Goal: Task Accomplishment & Management: Manage account settings

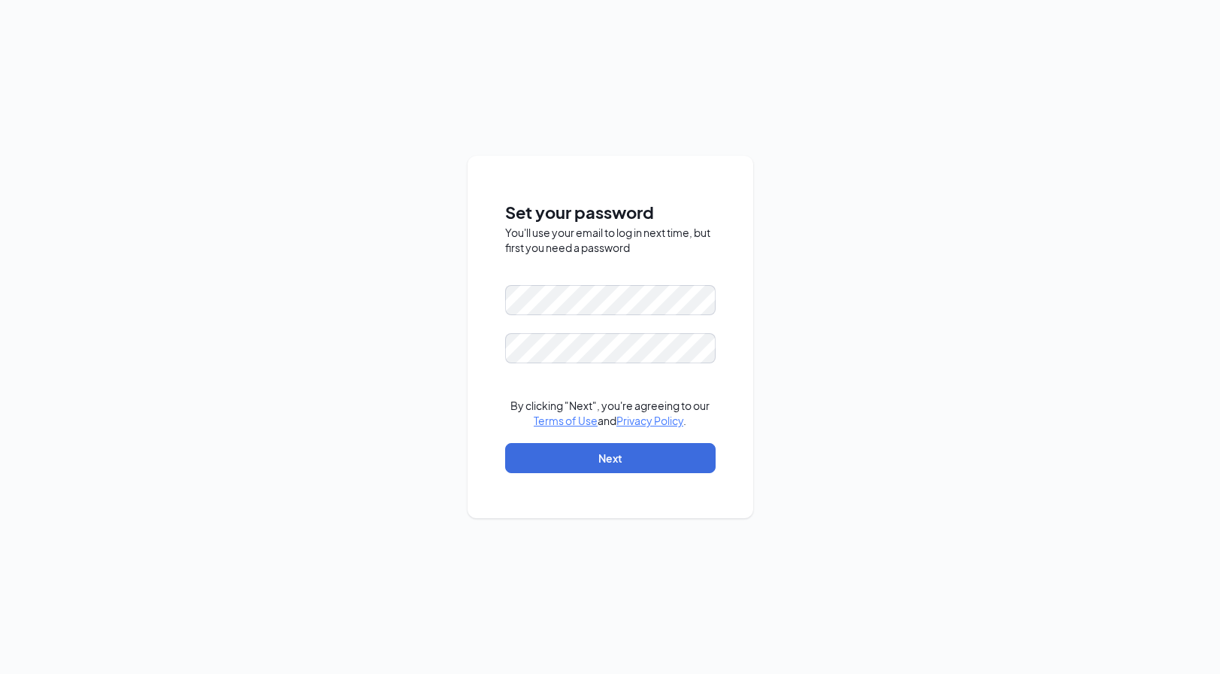
click at [424, 50] on div "Set your password You'll use your email to log in next time, but first you need…" at bounding box center [610, 337] width 1220 height 674
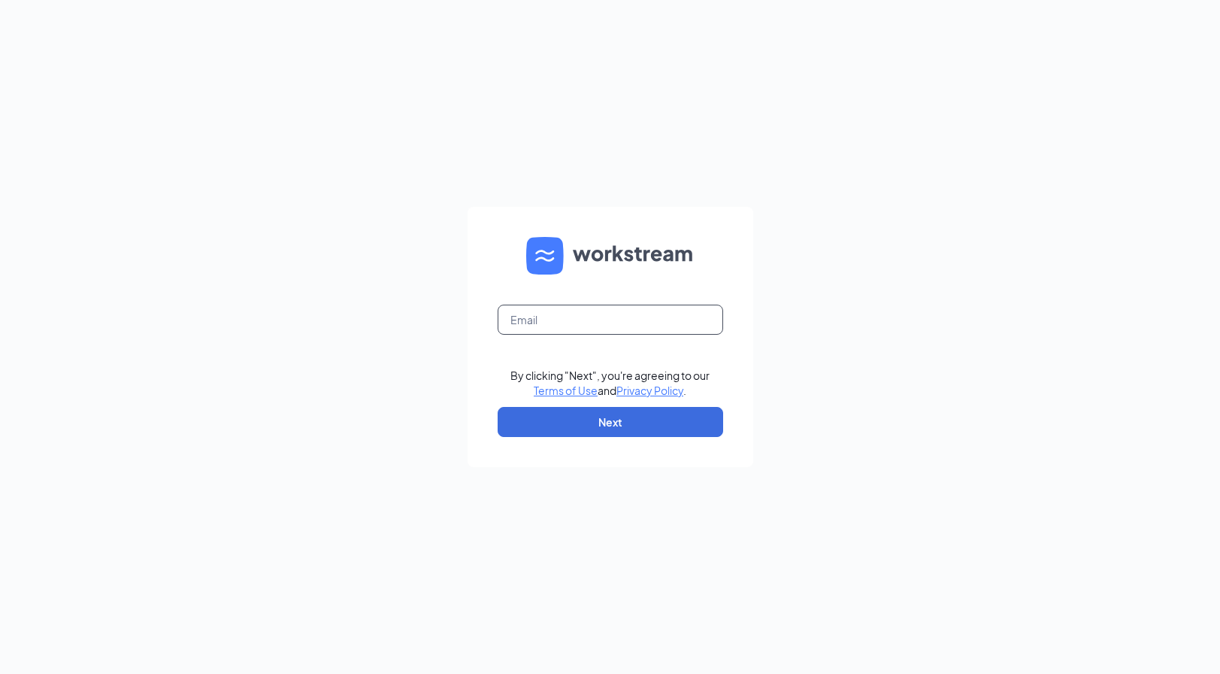
click at [569, 321] on input "text" at bounding box center [611, 319] width 226 height 30
type input "melyssa.mercado@waxcenter.com"
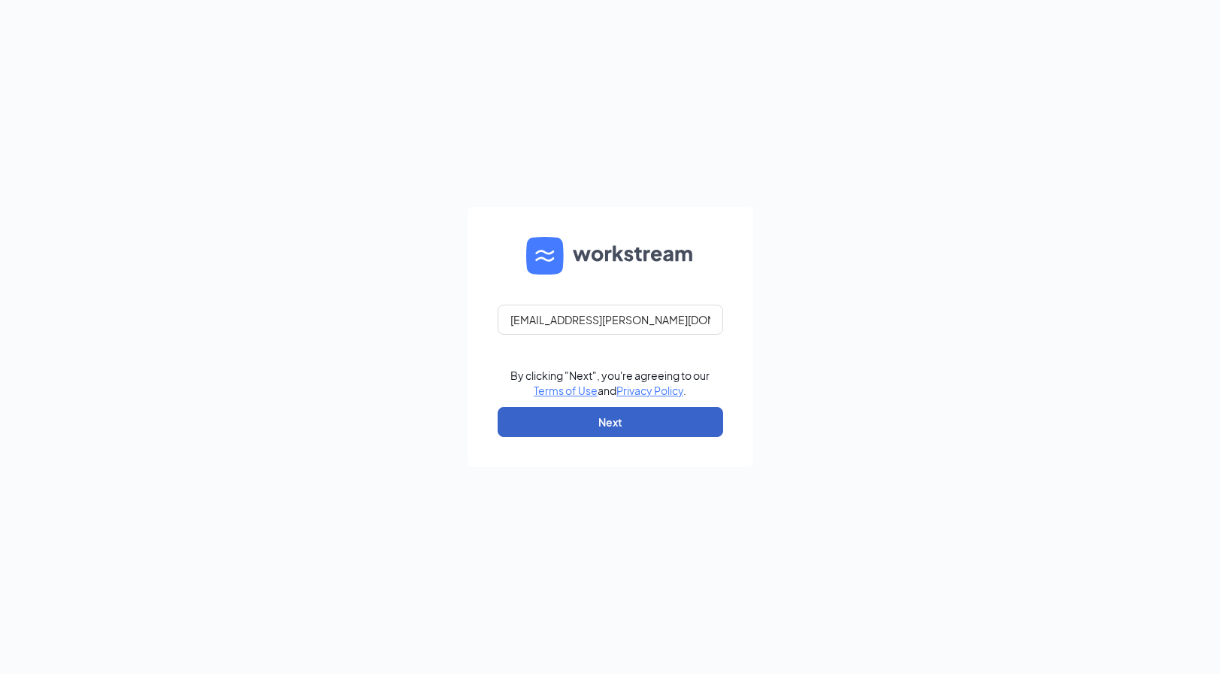
click at [637, 424] on button "Next" at bounding box center [611, 422] width 226 height 30
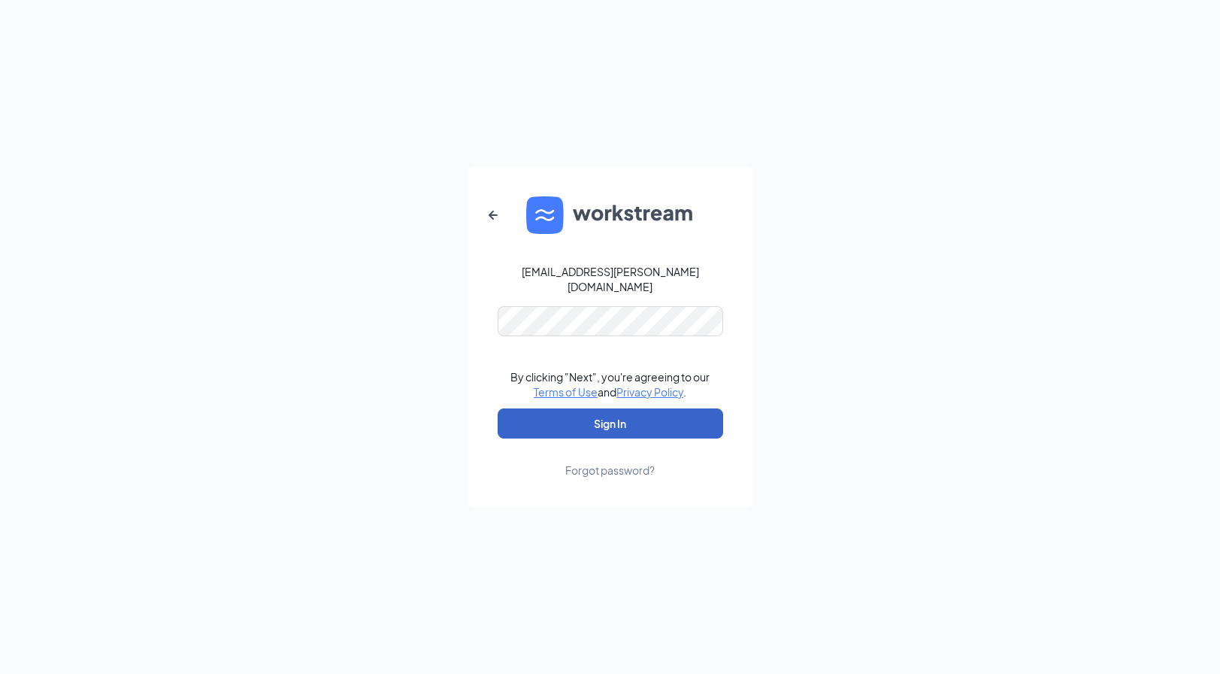
click at [640, 418] on button "Sign In" at bounding box center [611, 423] width 226 height 30
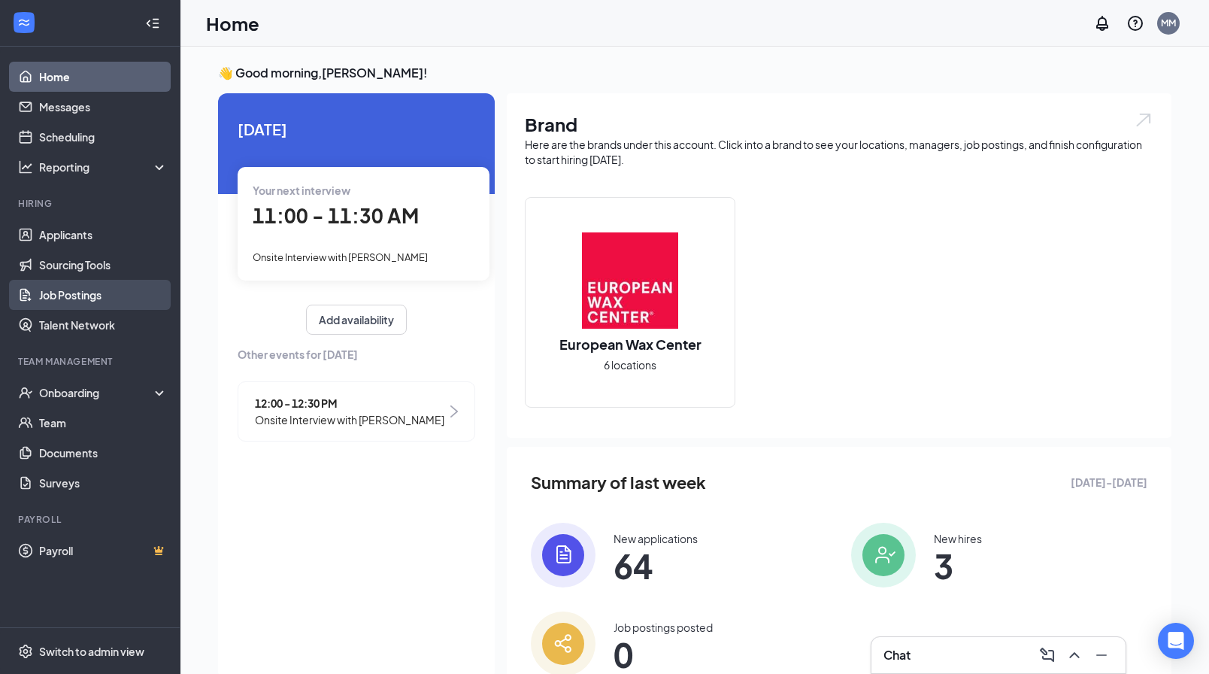
click at [84, 292] on link "Job Postings" at bounding box center [103, 295] width 129 height 30
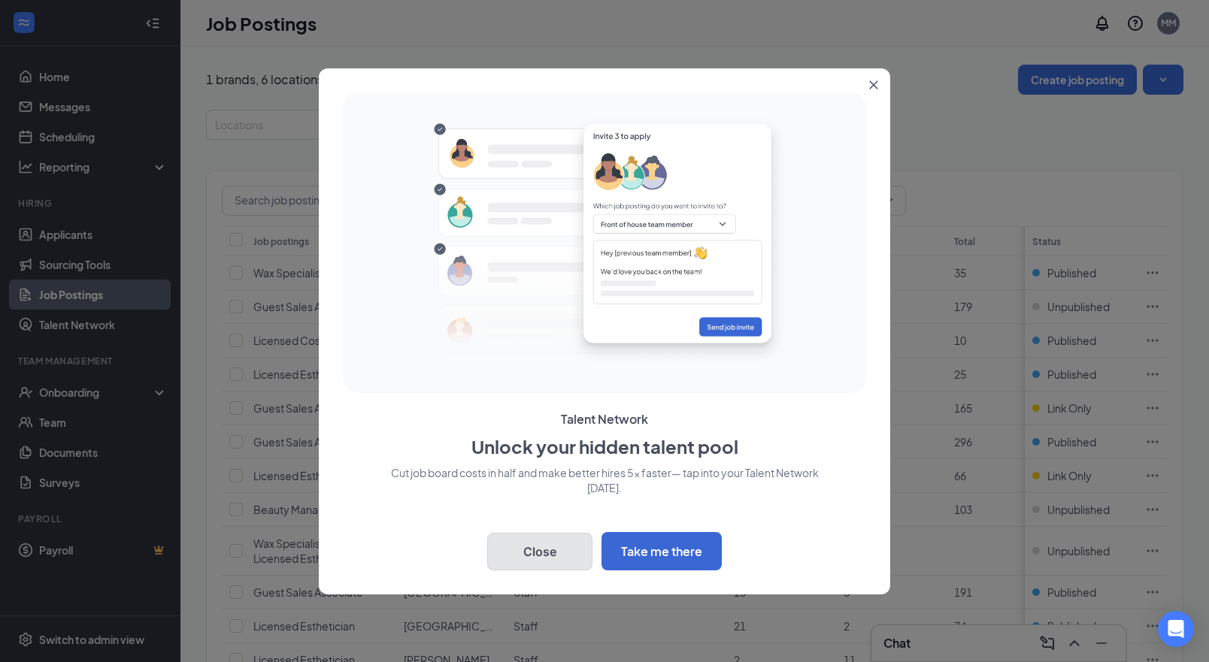
click at [552, 559] on button "Close" at bounding box center [539, 552] width 105 height 38
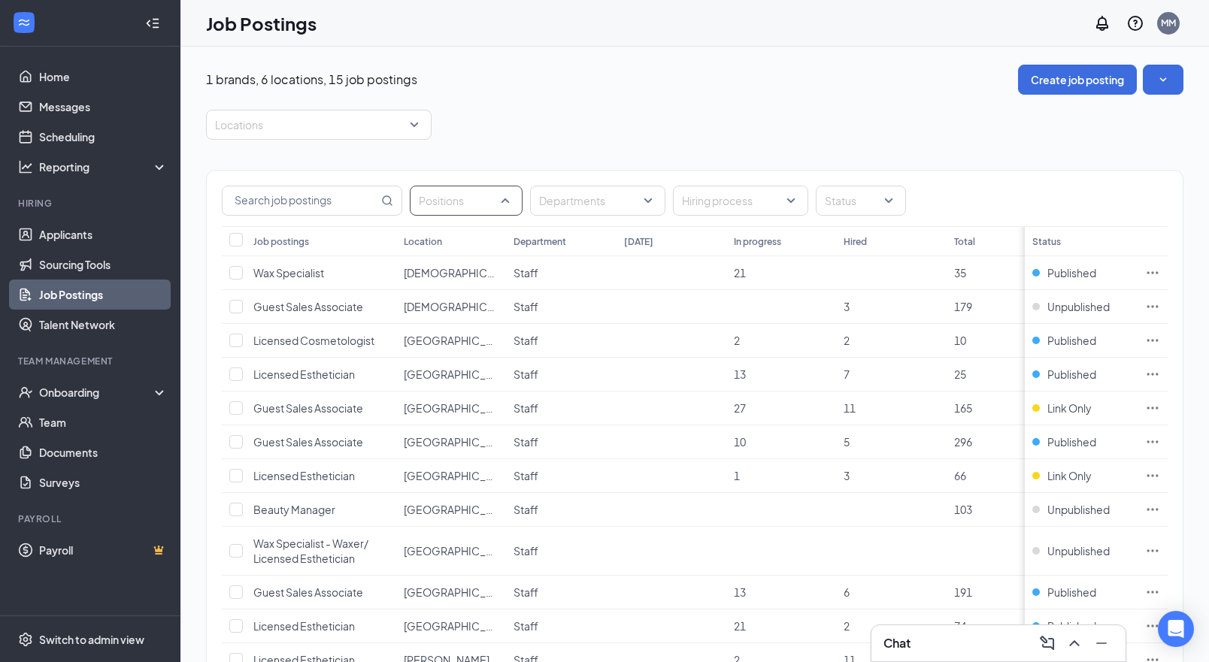
click at [495, 196] on div at bounding box center [458, 201] width 90 height 24
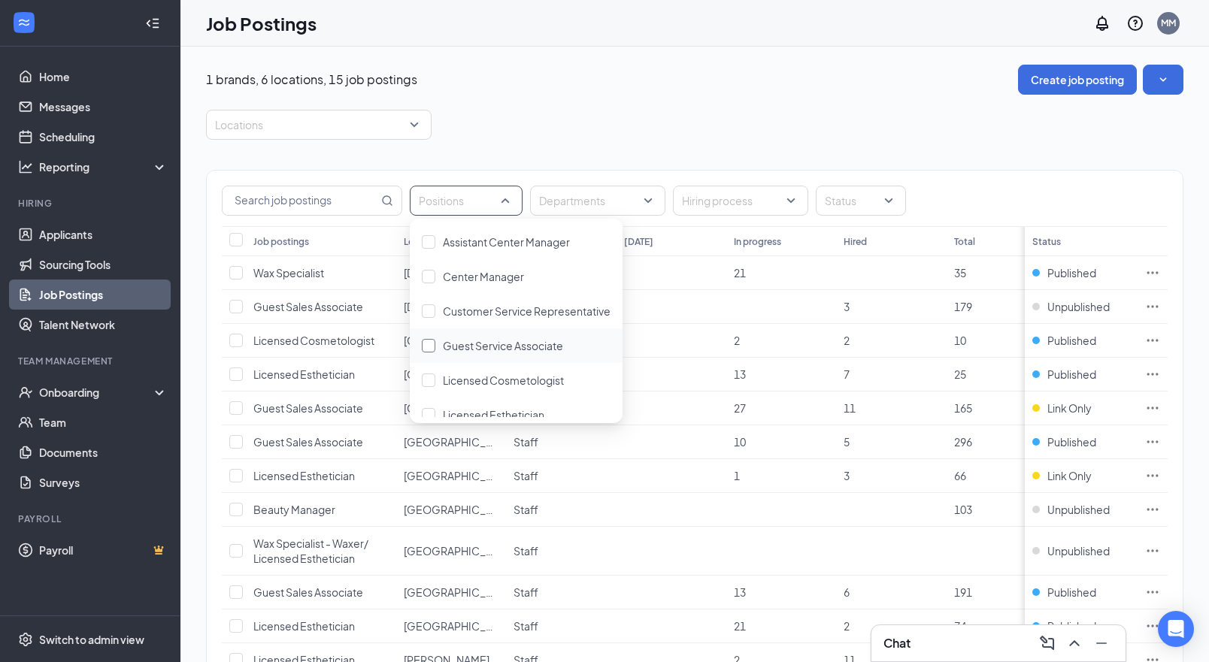
click at [512, 344] on span "Guest Service Associate" at bounding box center [503, 346] width 120 height 14
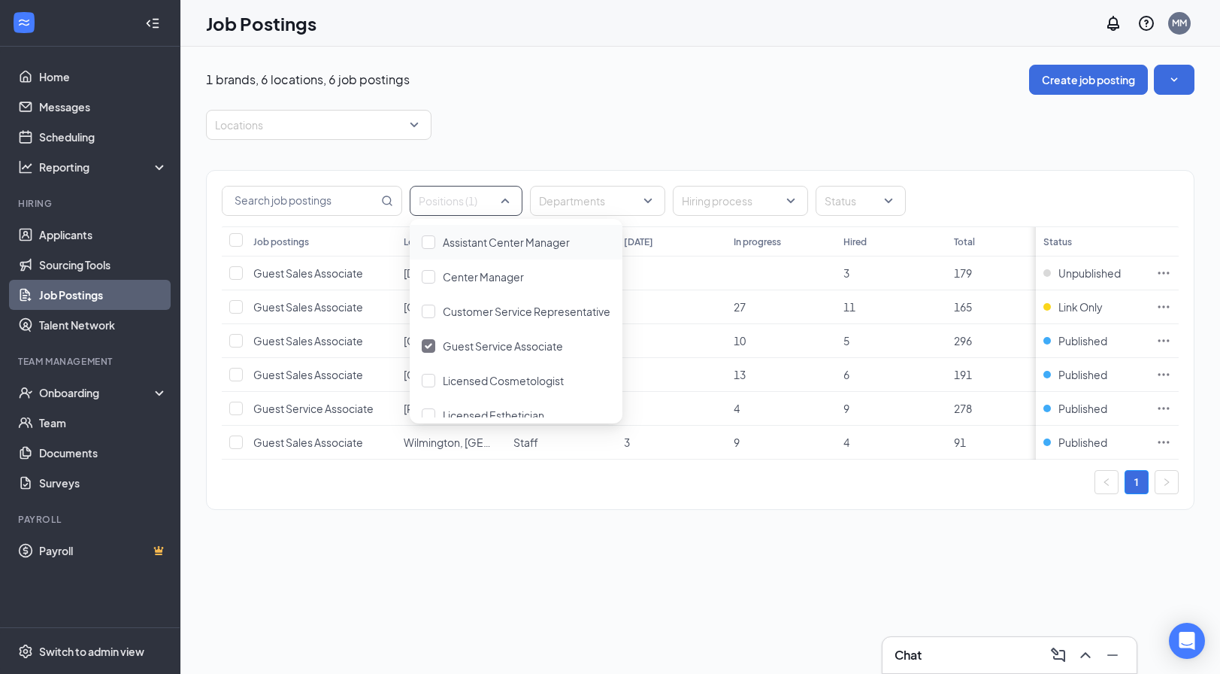
click at [660, 95] on div "1 brands, 6 locations, 6 job postings Create job posting Locations Positions (1…" at bounding box center [700, 295] width 988 height 460
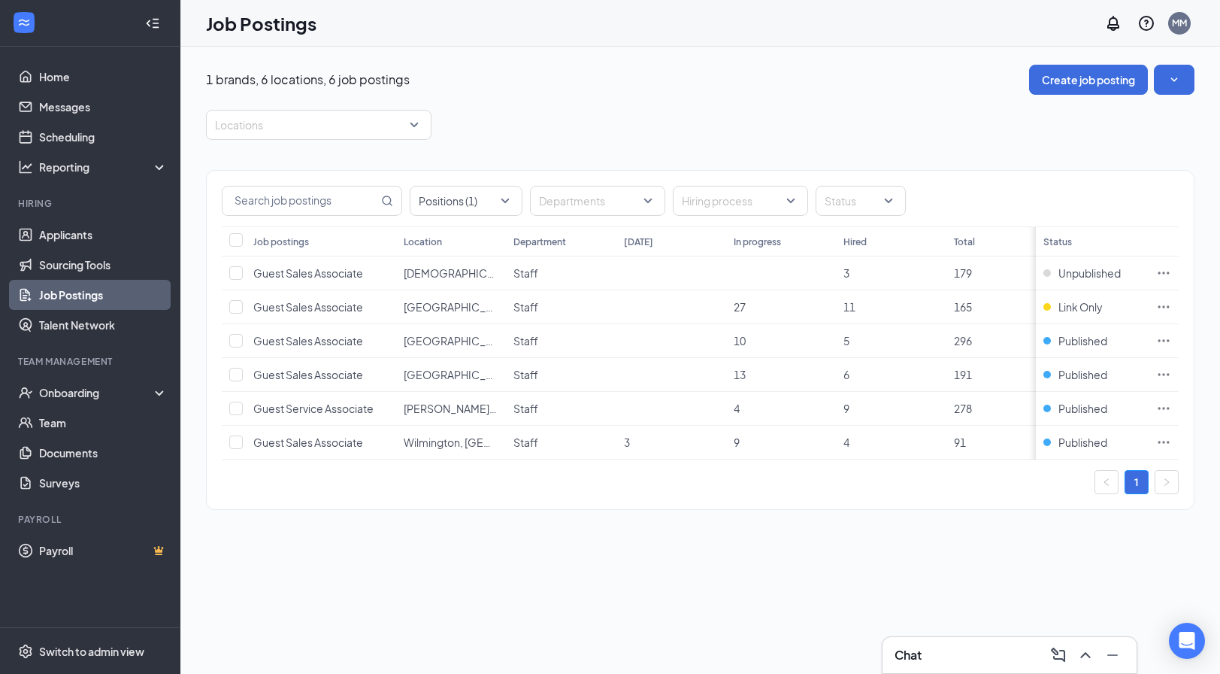
click at [693, 105] on div "1 brands, 6 locations, 6 job postings Create job posting Locations Positions (1…" at bounding box center [700, 295] width 988 height 460
click at [1161, 340] on icon "Ellipses" at bounding box center [1163, 340] width 15 height 15
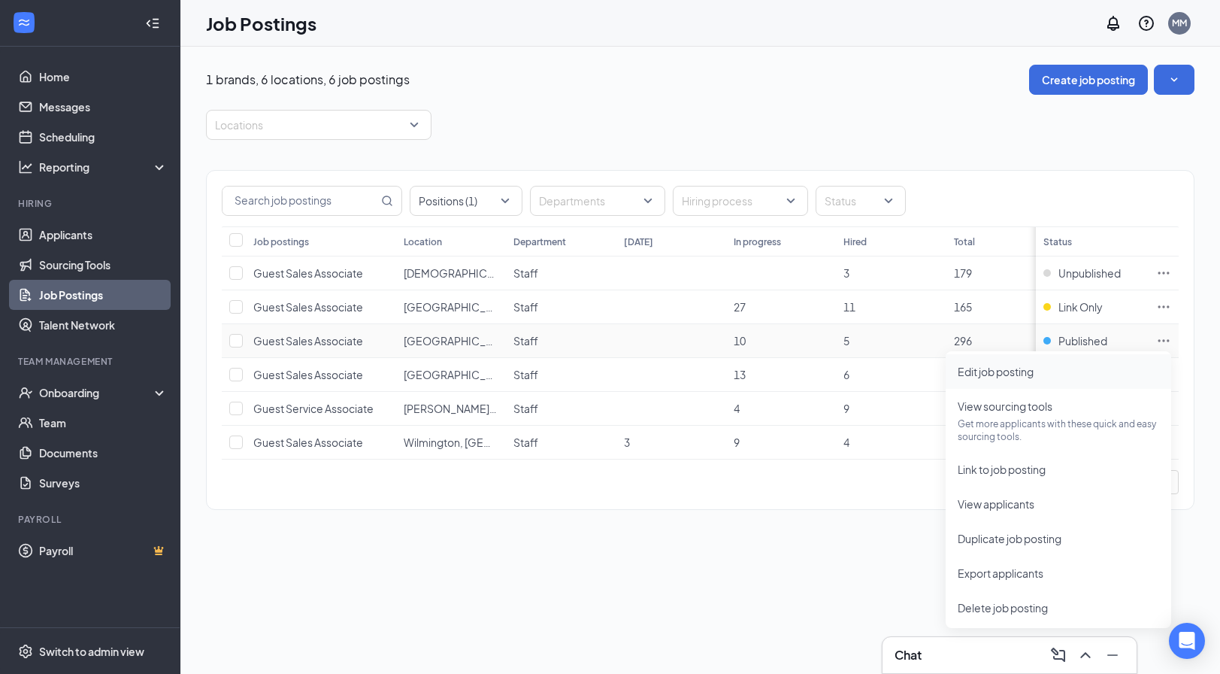
click at [1002, 376] on span "Edit job posting" at bounding box center [996, 372] width 76 height 14
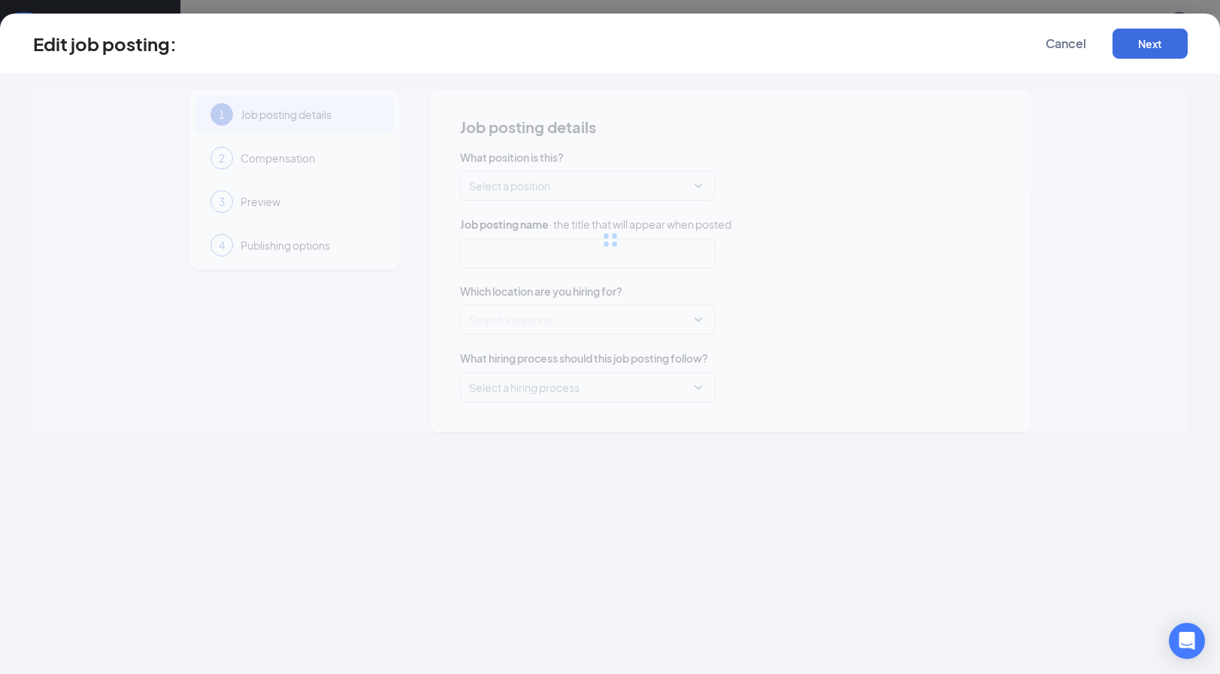
type input "Guest Sales Associate"
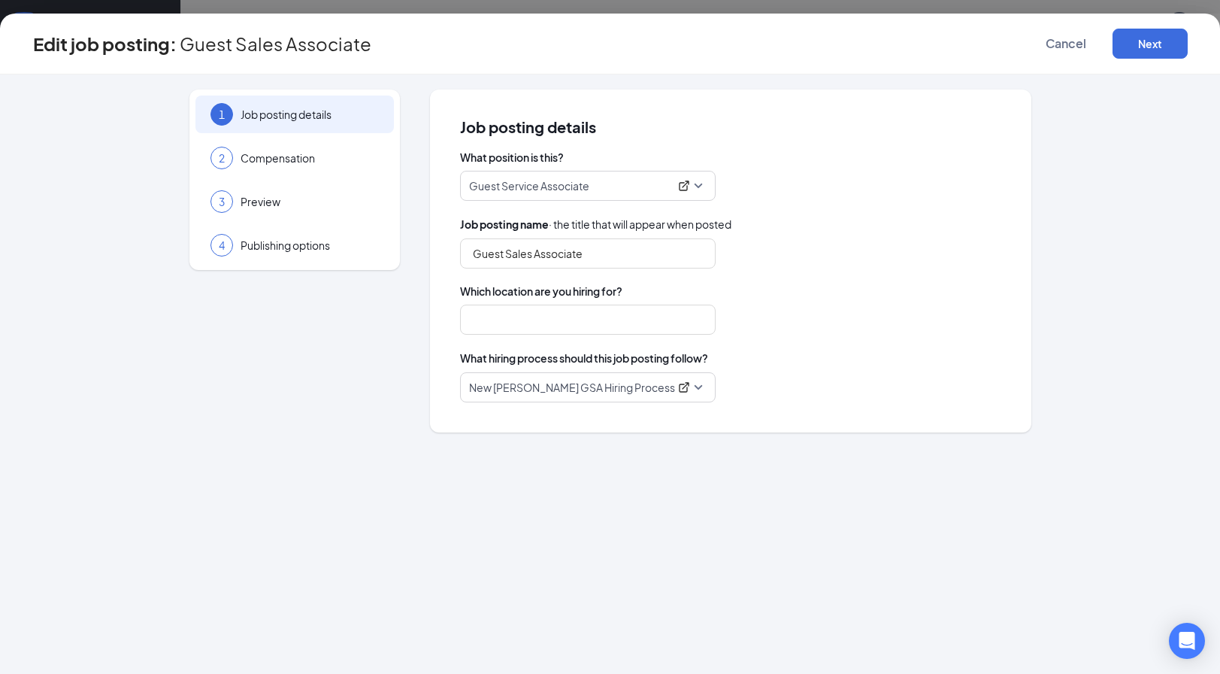
type input "New Rochelle"
click at [1125, 50] on button "Next" at bounding box center [1149, 44] width 75 height 30
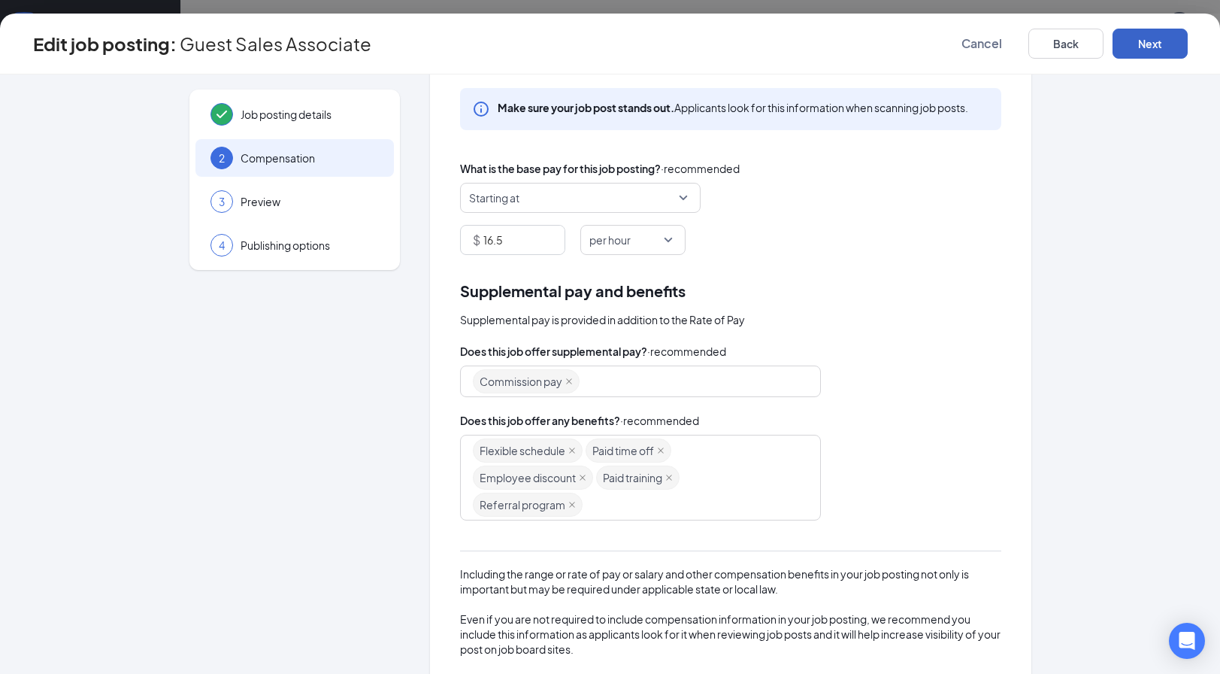
scroll to position [165, 0]
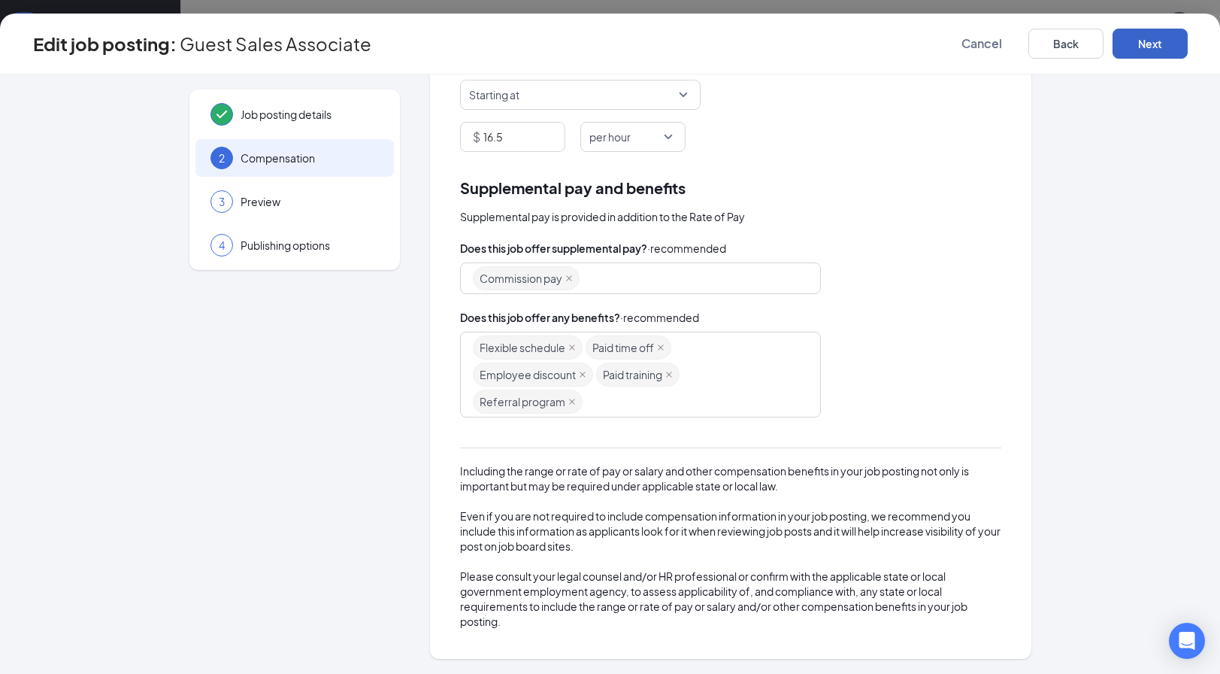
click at [1169, 32] on button "Next" at bounding box center [1149, 44] width 75 height 30
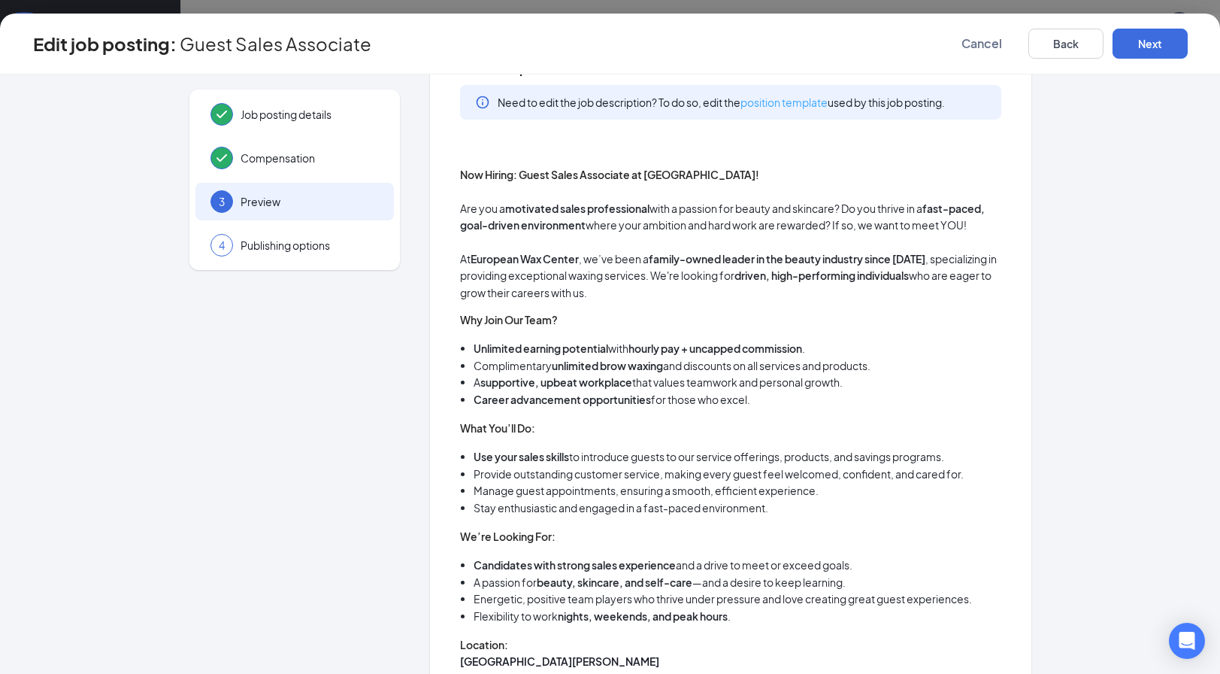
click at [794, 105] on link "position template" at bounding box center [783, 102] width 87 height 14
click at [954, 44] on button "Cancel" at bounding box center [981, 44] width 75 height 30
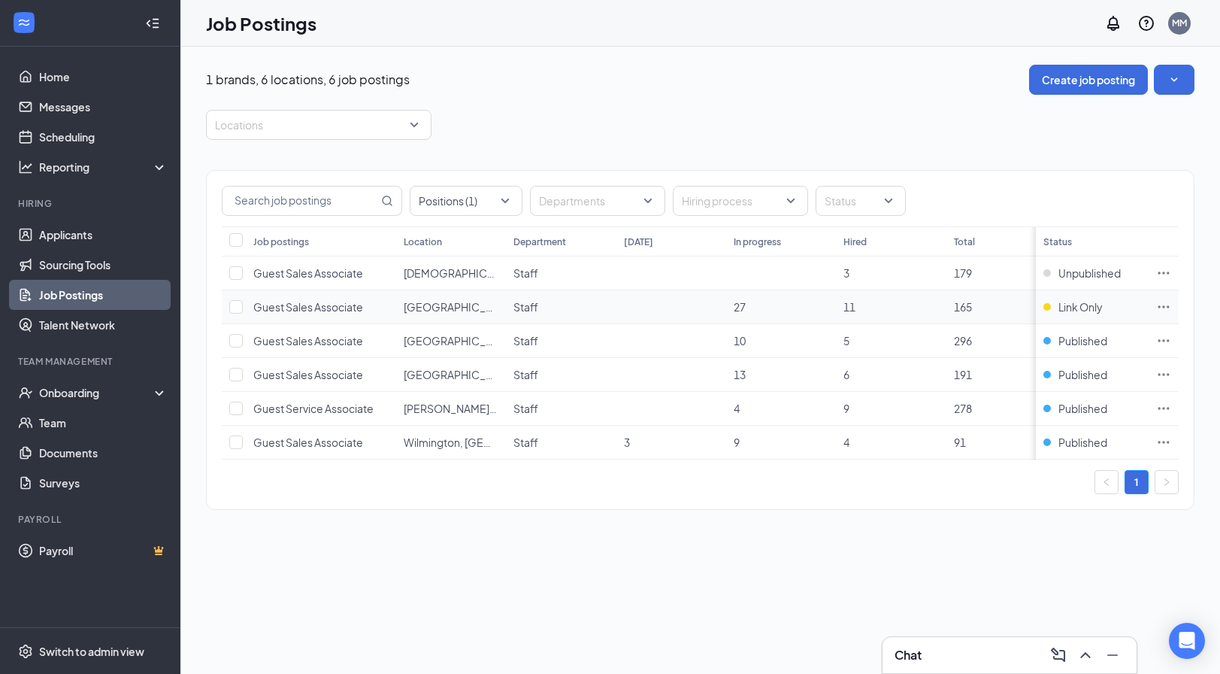
click at [1166, 308] on icon "Ellipses" at bounding box center [1163, 306] width 15 height 15
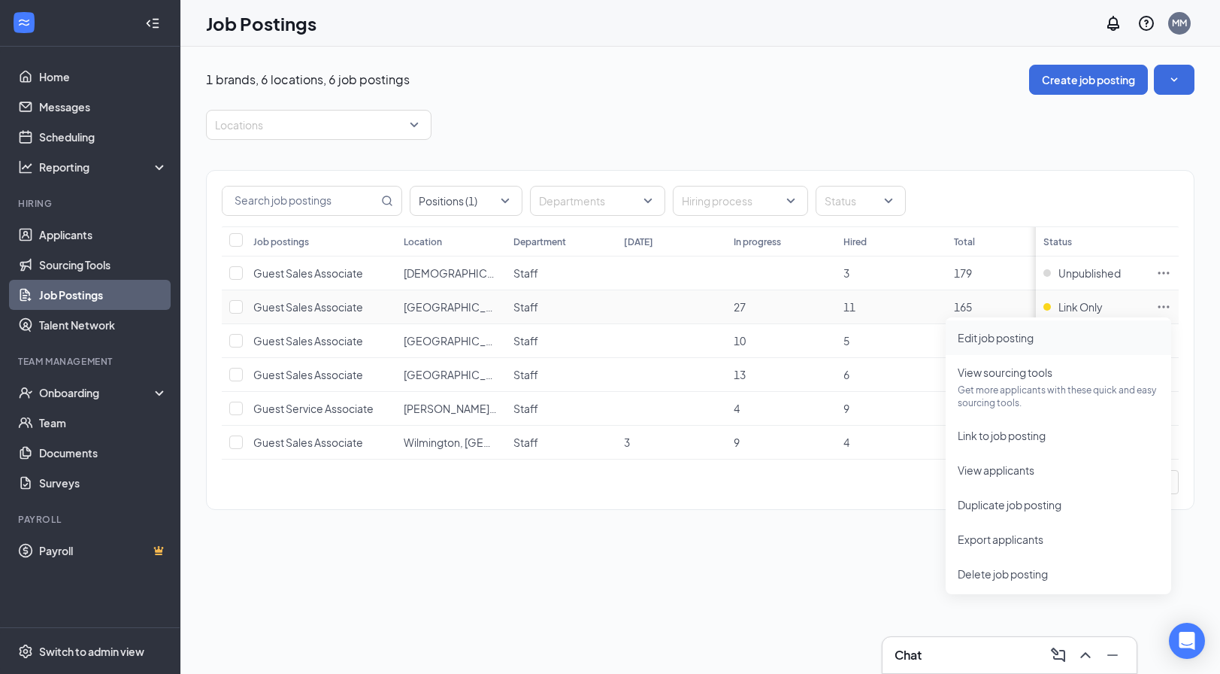
click at [1018, 338] on span "Edit job posting" at bounding box center [996, 338] width 76 height 14
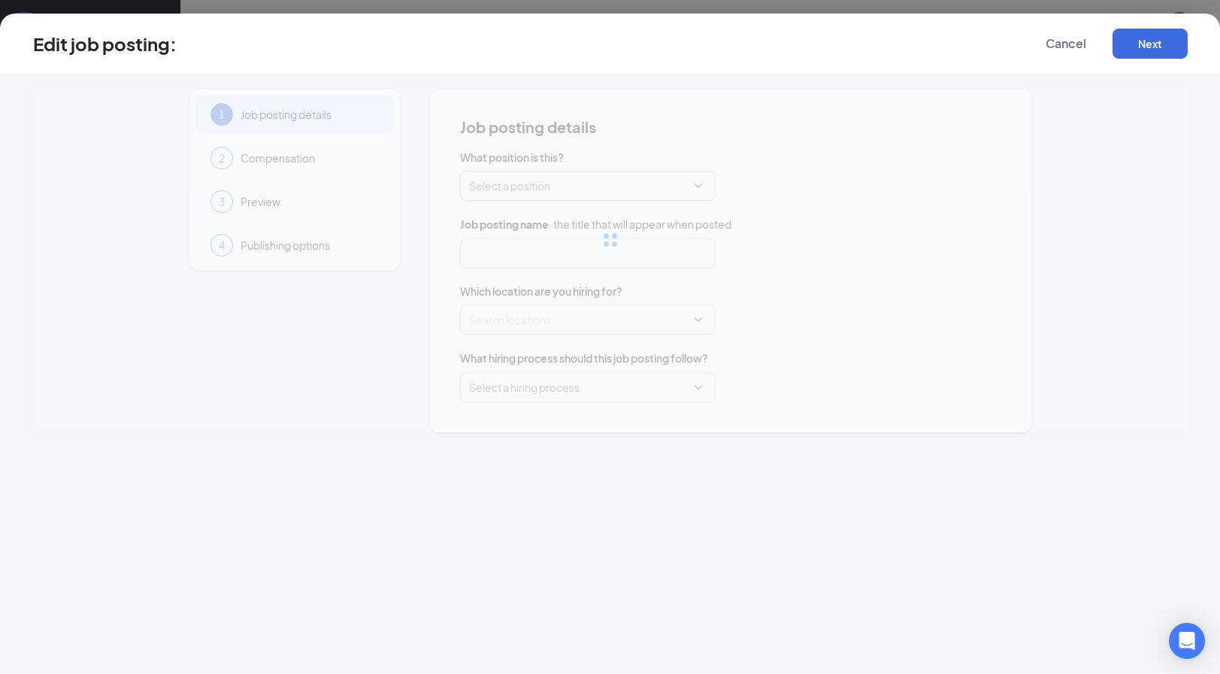
type input "Guest Sales Associate"
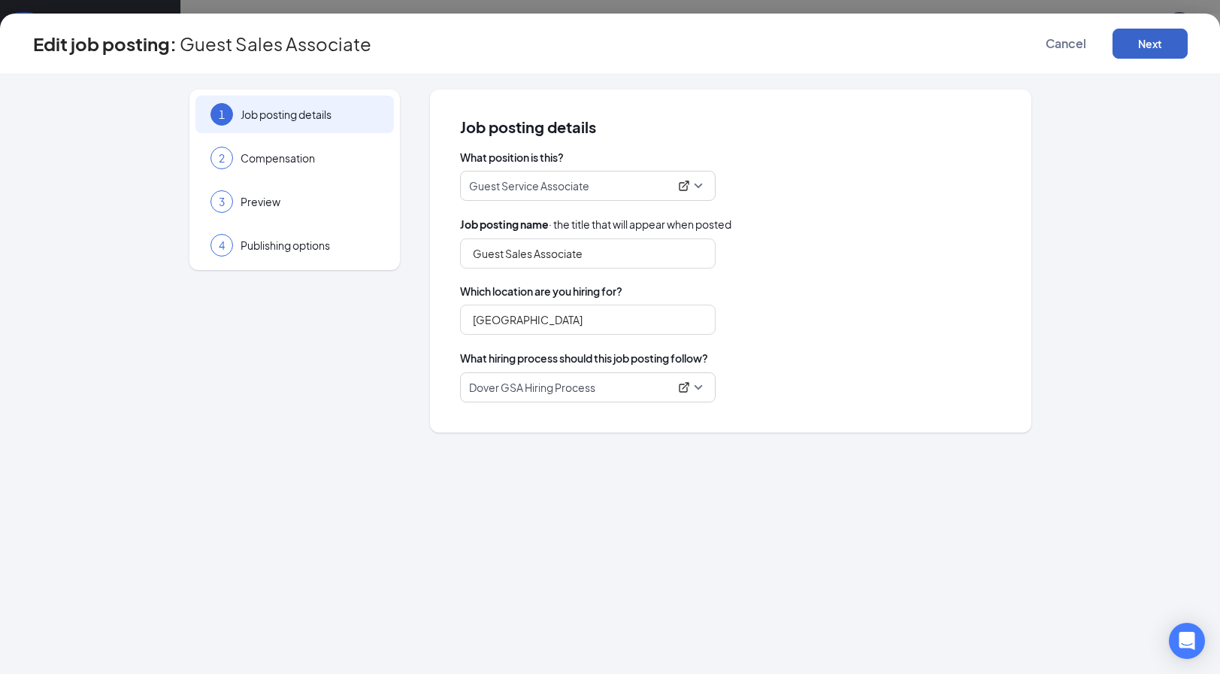
click at [1136, 43] on button "Next" at bounding box center [1149, 44] width 75 height 30
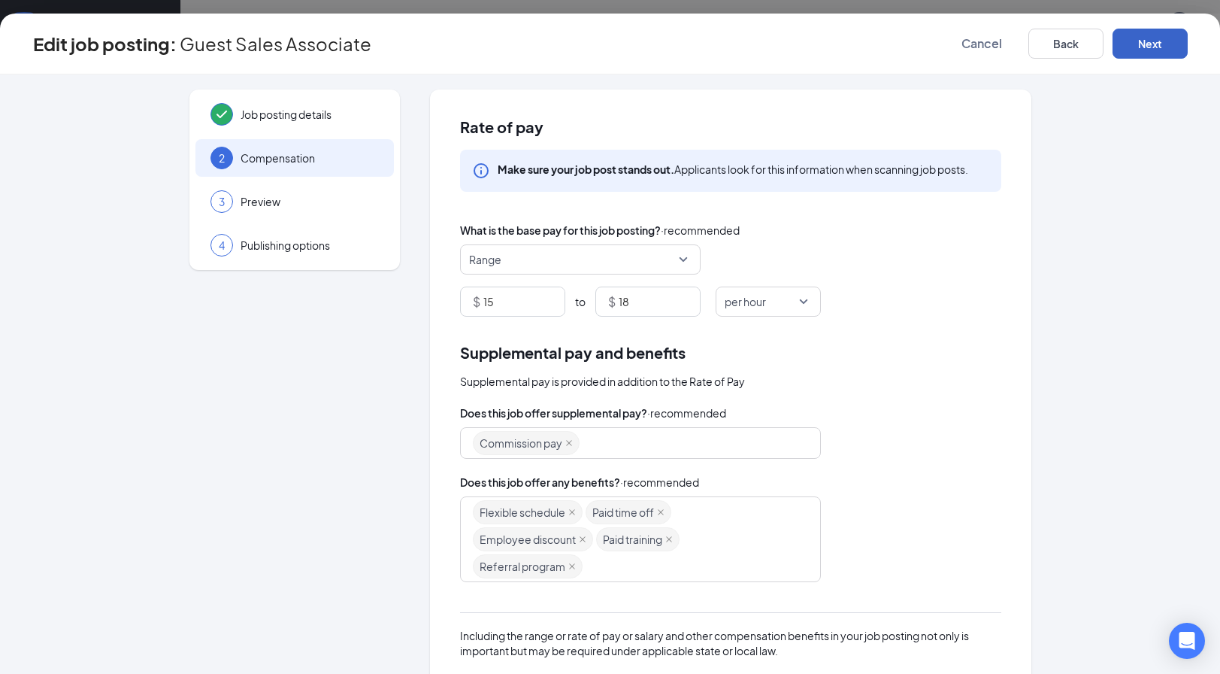
click at [1136, 43] on button "Next" at bounding box center [1149, 44] width 75 height 30
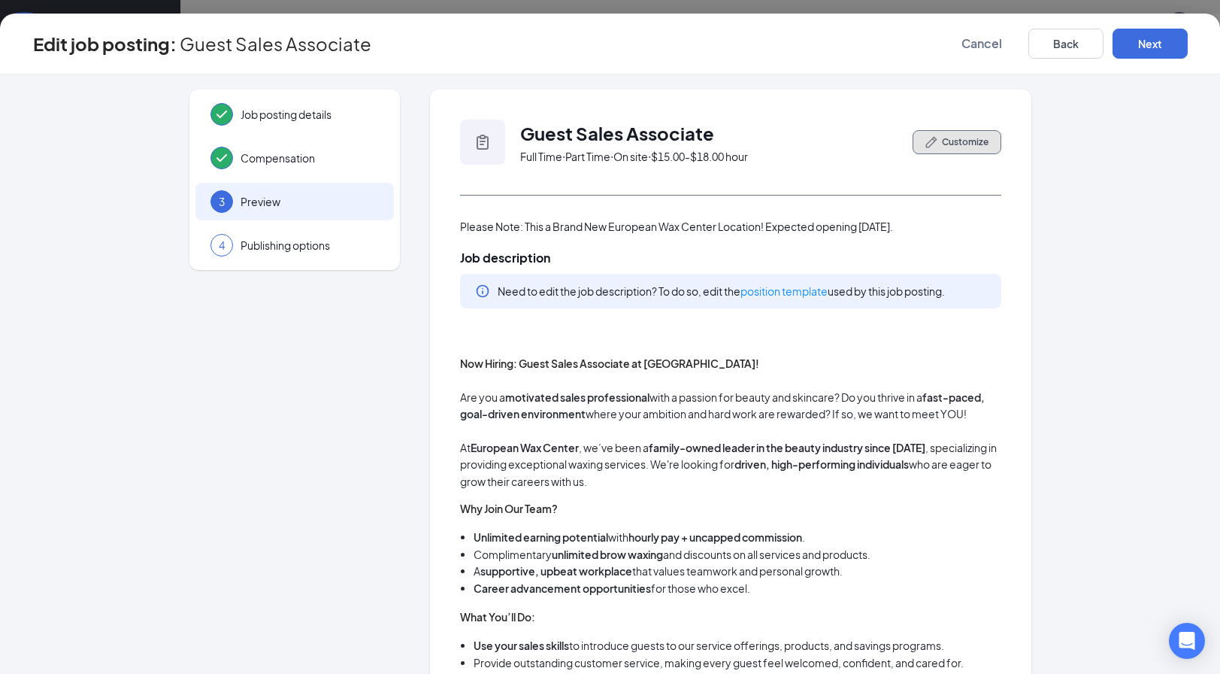
click at [954, 138] on span "Customize" at bounding box center [965, 142] width 47 height 14
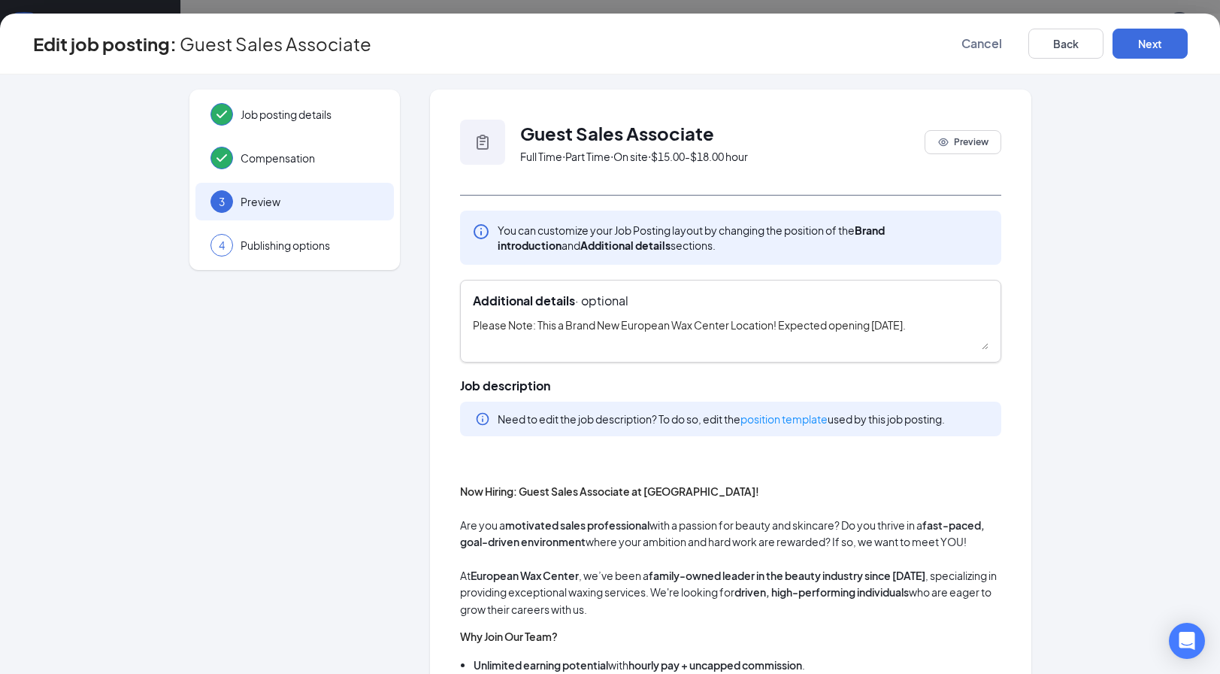
drag, startPoint x: 939, startPoint y: 324, endPoint x: 464, endPoint y: 351, distance: 475.8
click at [464, 351] on div "Additional details · optional Please Note: This a Brand New European Wax Center…" at bounding box center [730, 321] width 541 height 83
type textarea "Now Open!"
click at [1164, 43] on button "Next" at bounding box center [1149, 44] width 75 height 30
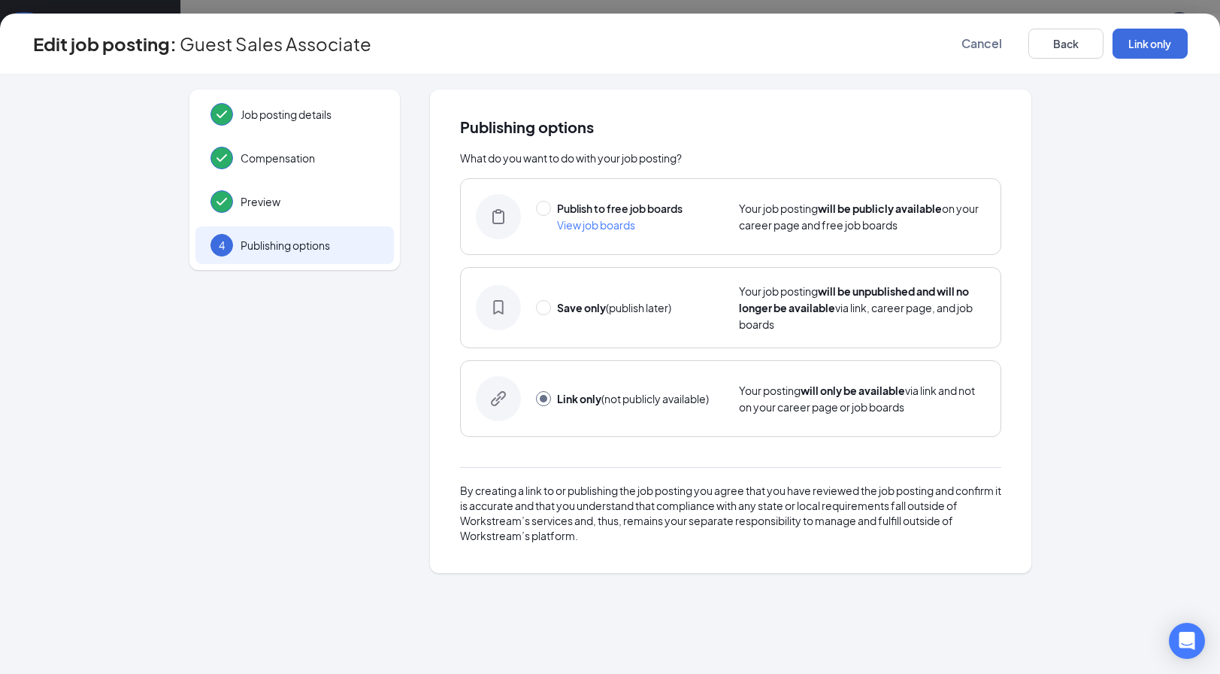
click at [637, 205] on span "Publish to free job boards" at bounding box center [620, 208] width 126 height 14
radio input "true"
radio input "false"
click at [1149, 57] on button "Publish" at bounding box center [1149, 44] width 75 height 30
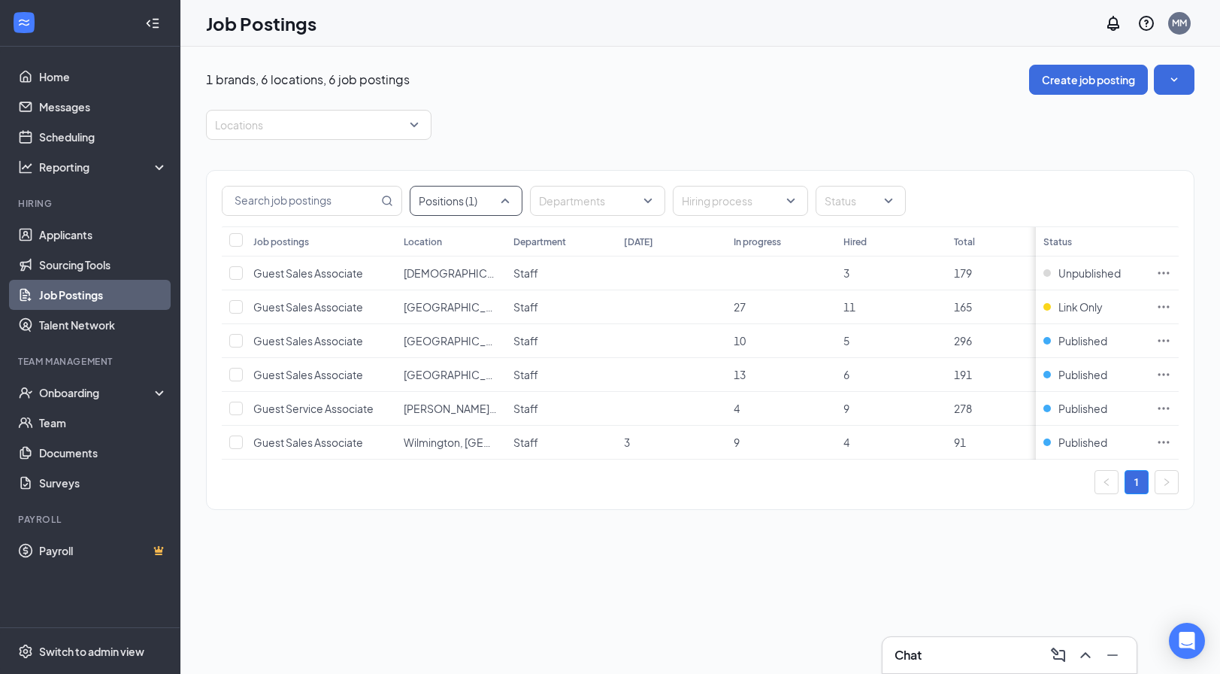
click at [453, 198] on div at bounding box center [458, 201] width 90 height 24
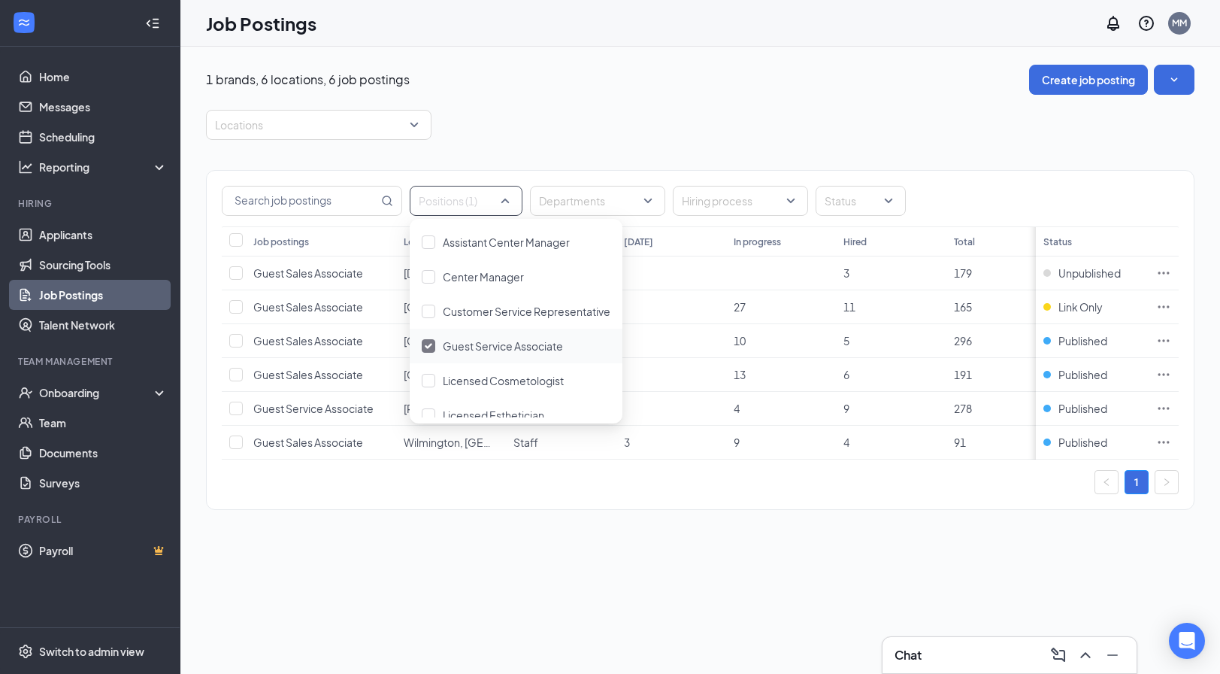
click at [436, 336] on div "Guest Service Associate" at bounding box center [516, 345] width 213 height 35
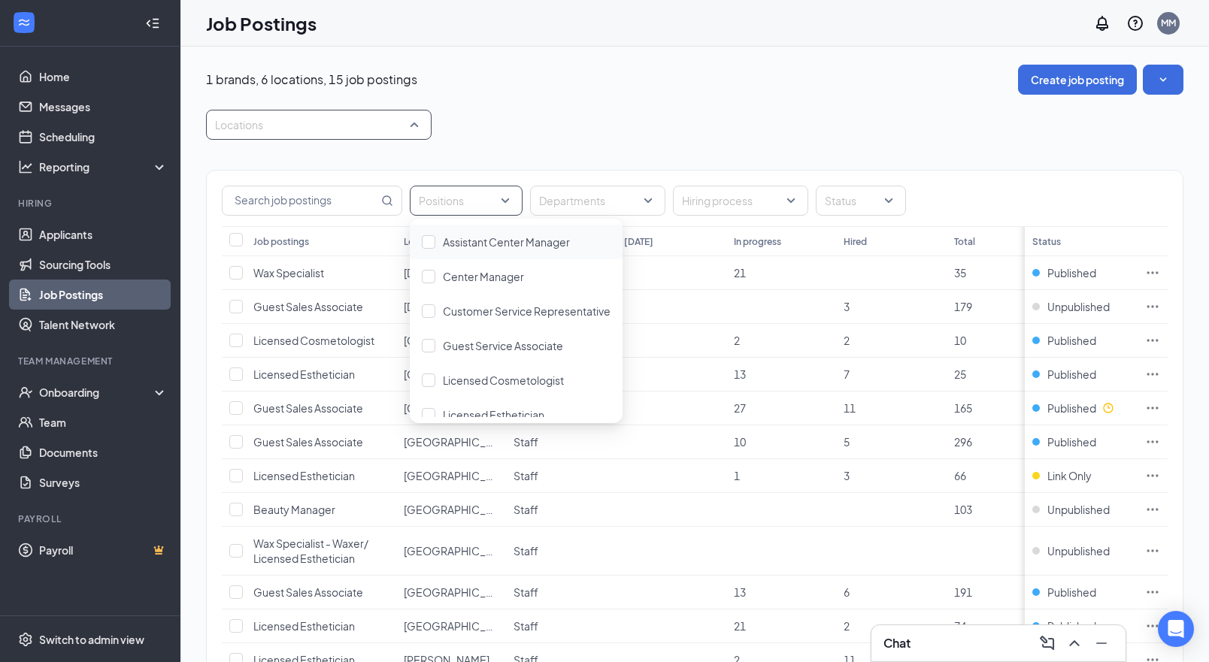
click at [374, 130] on div at bounding box center [311, 125] width 203 height 24
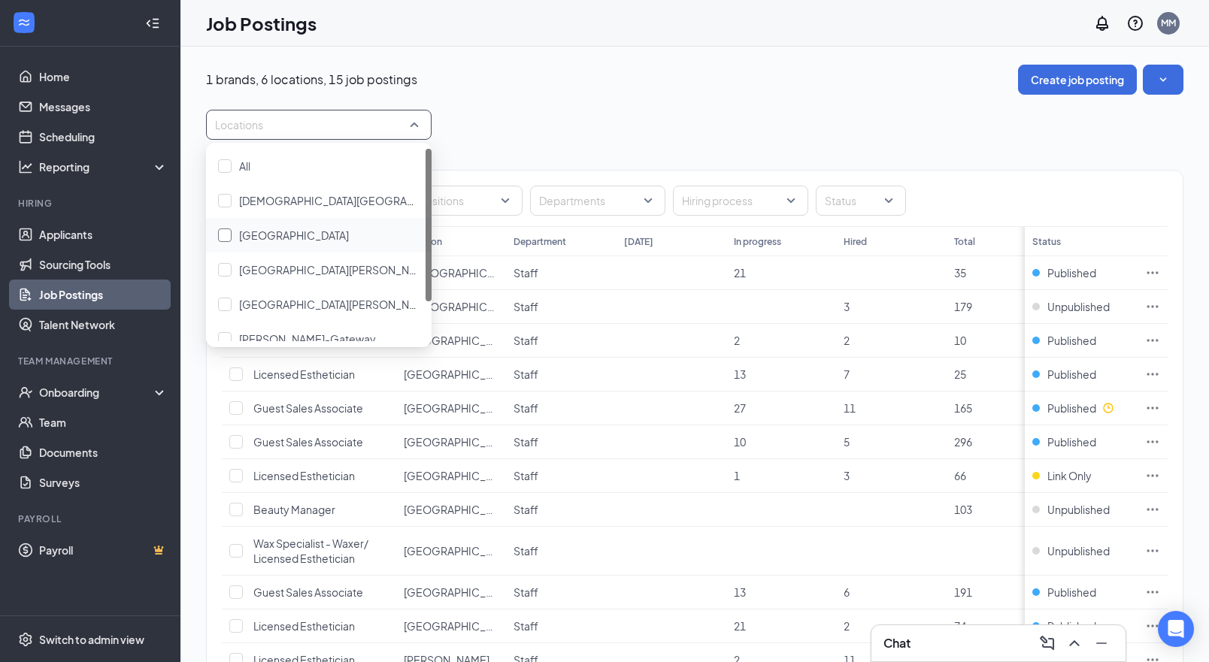
click at [312, 232] on span "Dover Capital Station" at bounding box center [294, 236] width 110 height 14
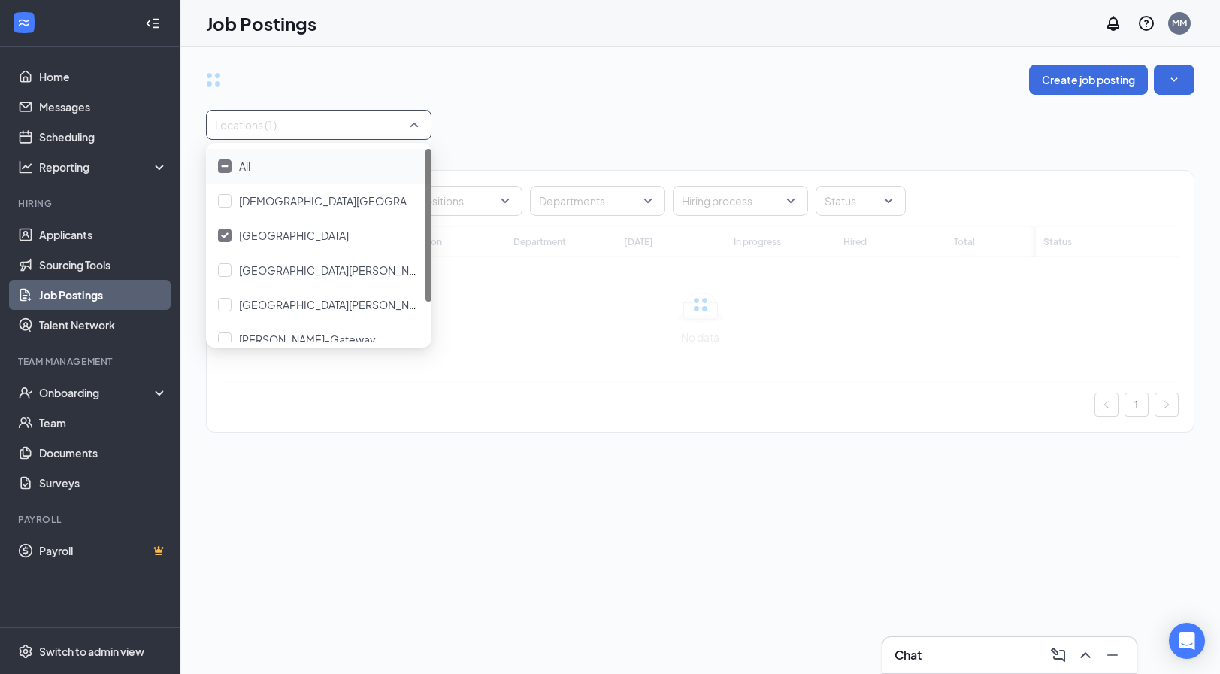
click at [552, 105] on div "Create job posting Locations (1) Positions Departments Hiring process Status Jo…" at bounding box center [700, 256] width 988 height 383
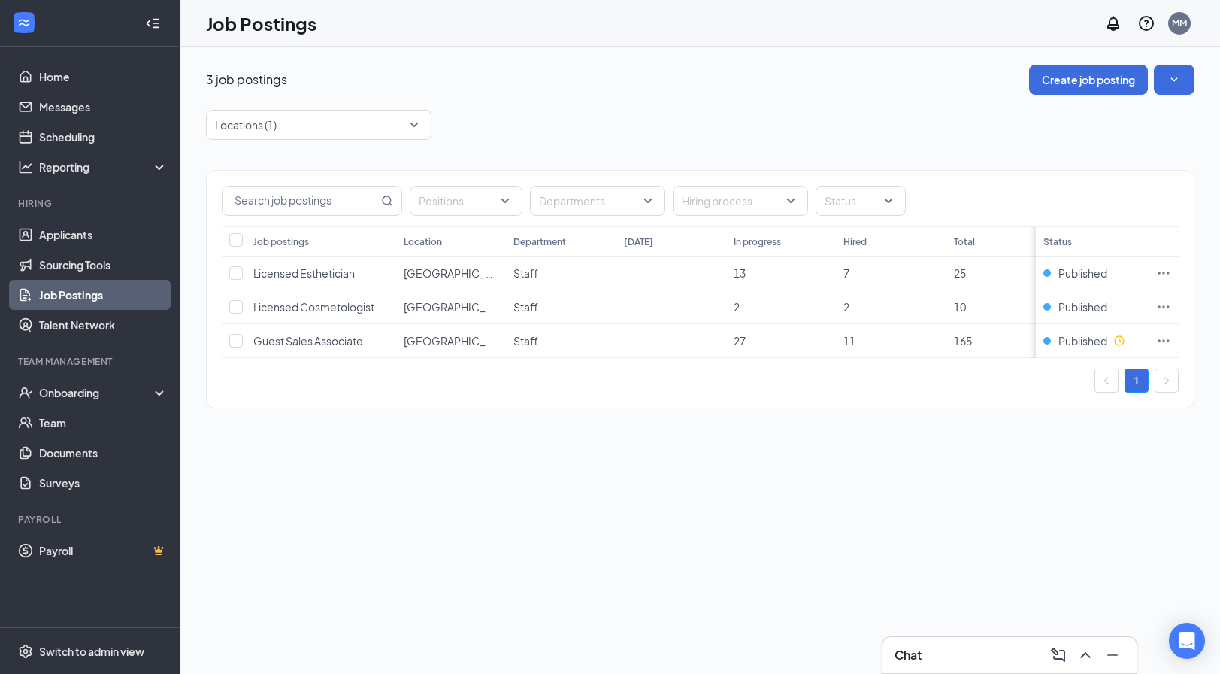
click at [568, 69] on div "3 job postings Create job posting" at bounding box center [700, 80] width 988 height 30
click at [1162, 268] on icon "Ellipses" at bounding box center [1163, 272] width 15 height 15
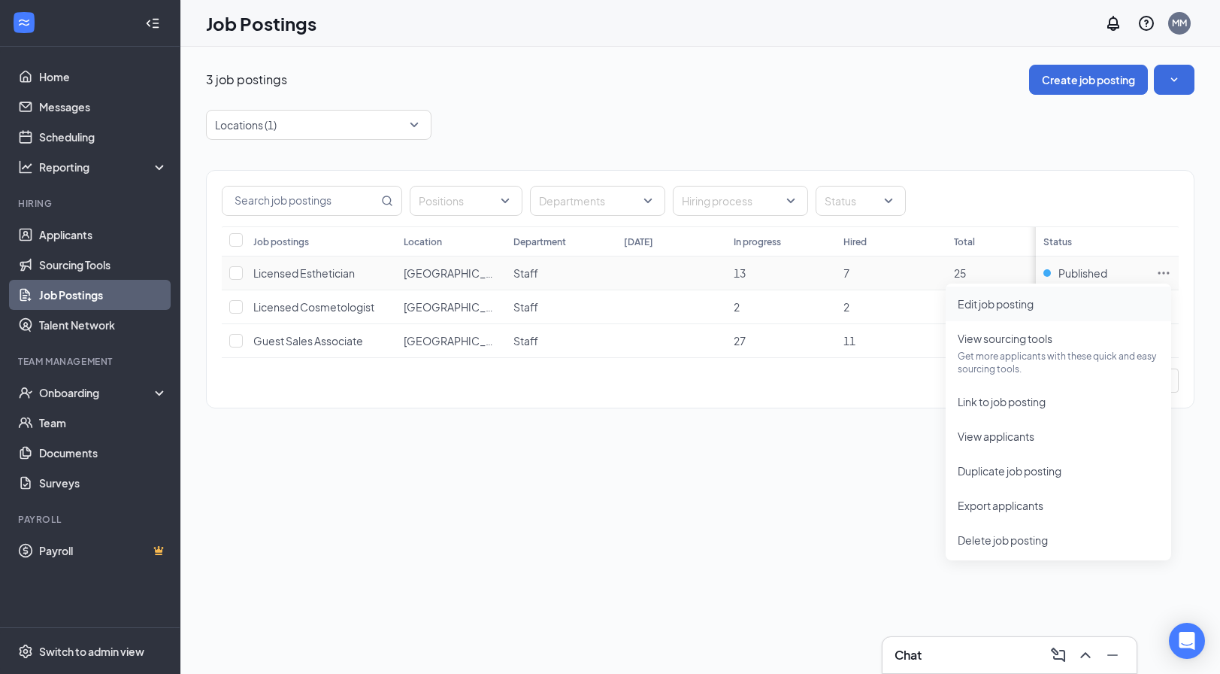
click at [994, 310] on span "Edit job posting" at bounding box center [1058, 303] width 201 height 17
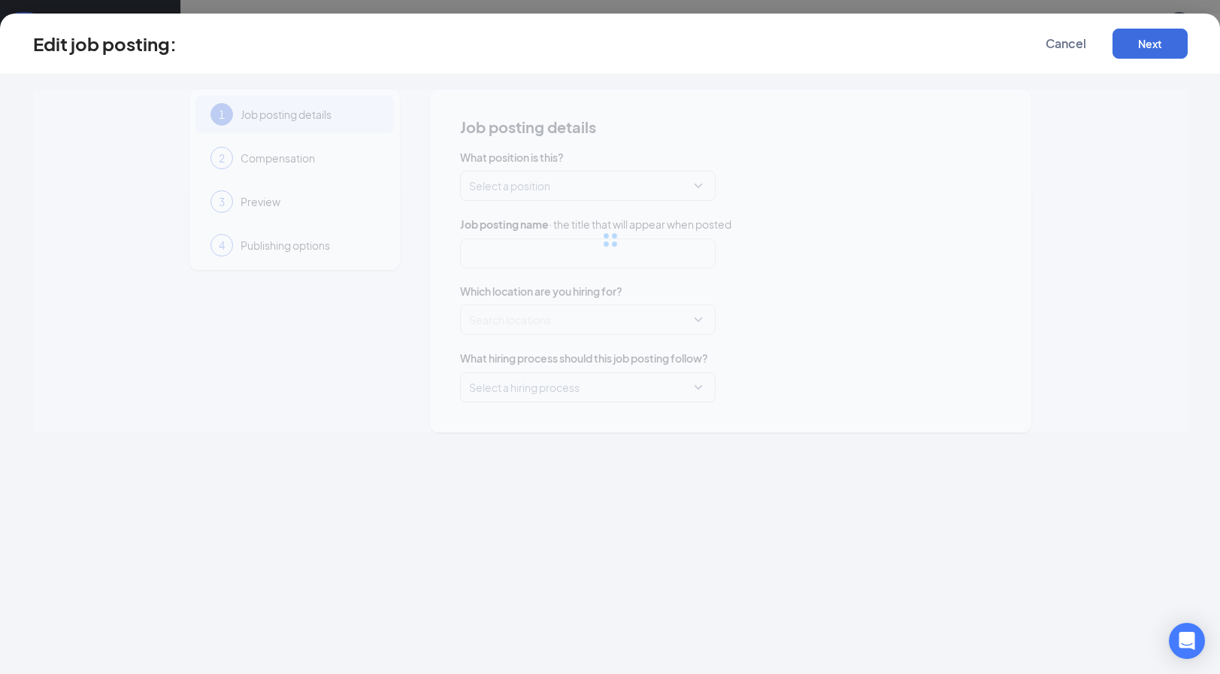
type input "Licensed Esthetician"
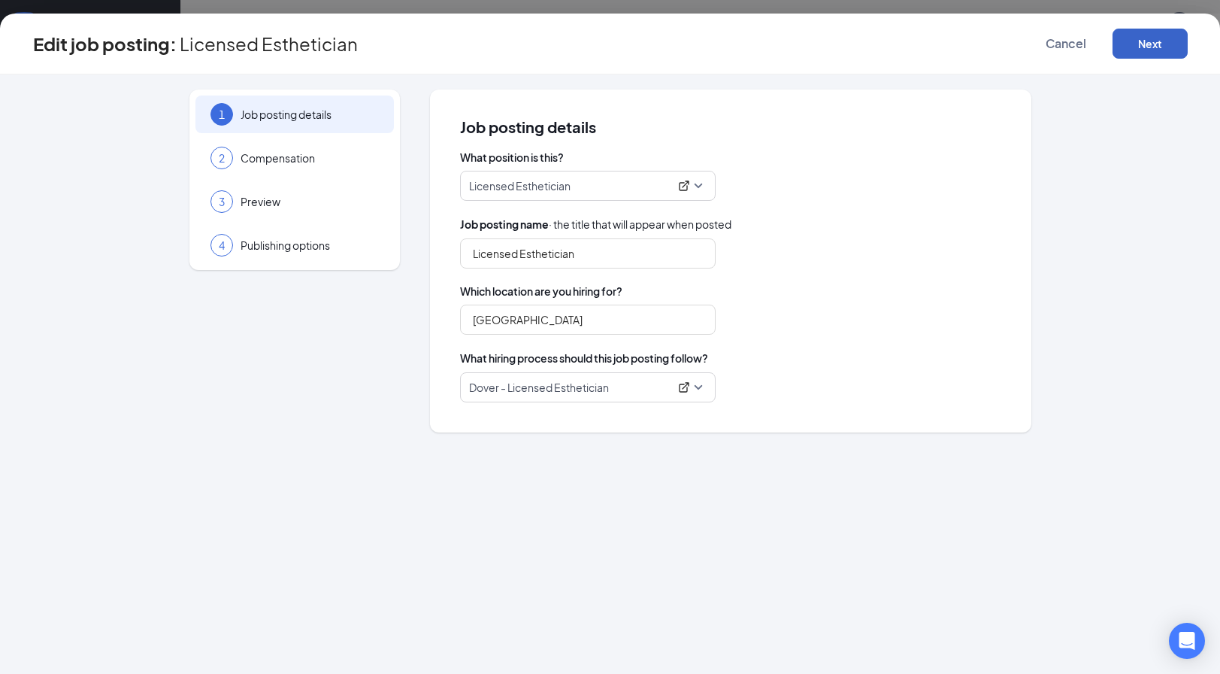
click at [1140, 44] on button "Next" at bounding box center [1149, 44] width 75 height 30
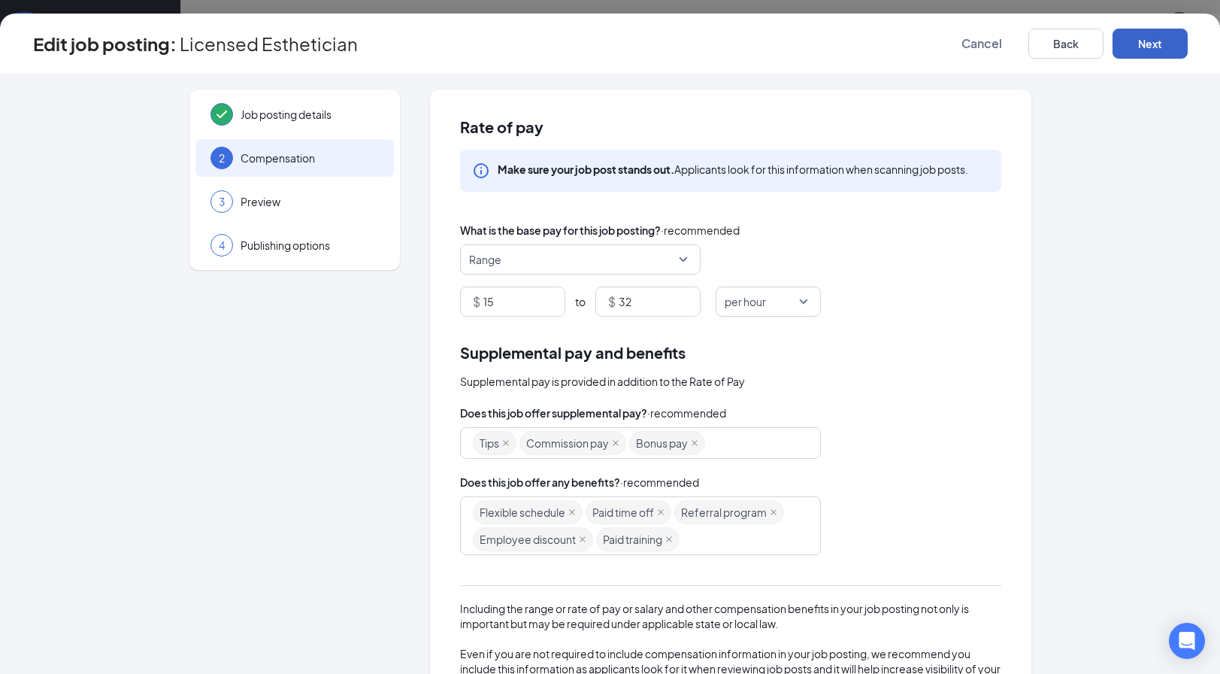
click at [1140, 44] on button "Next" at bounding box center [1149, 44] width 75 height 30
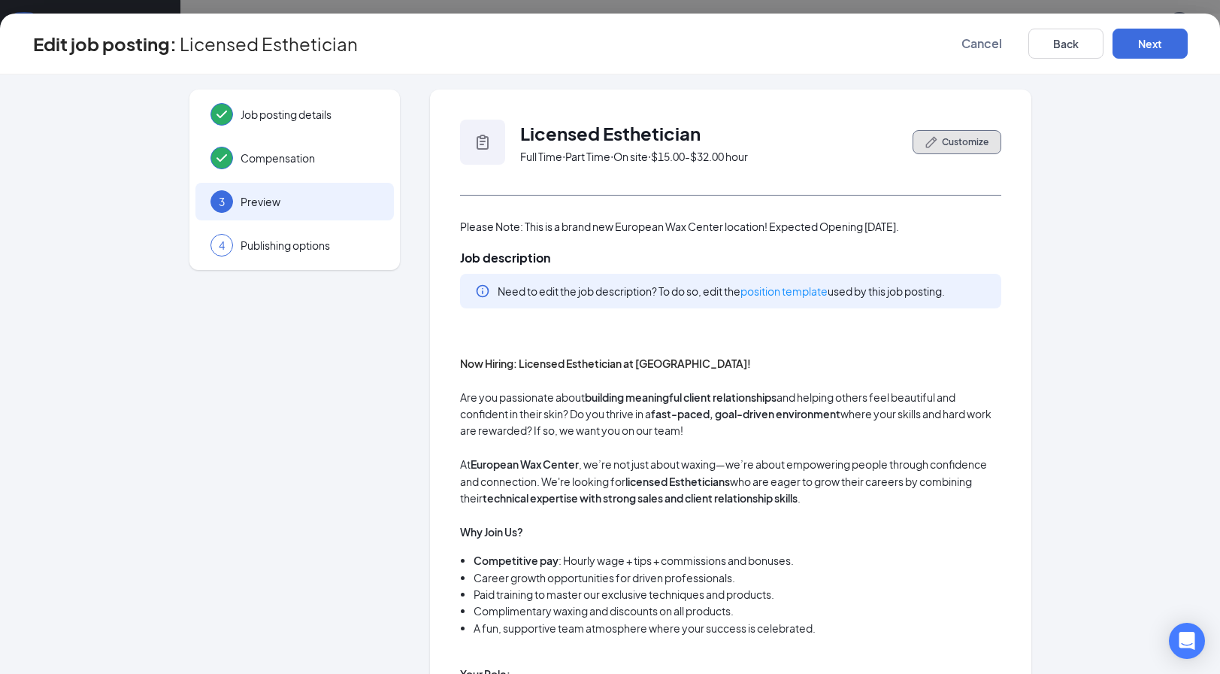
click at [961, 148] on span "Customize" at bounding box center [965, 142] width 47 height 14
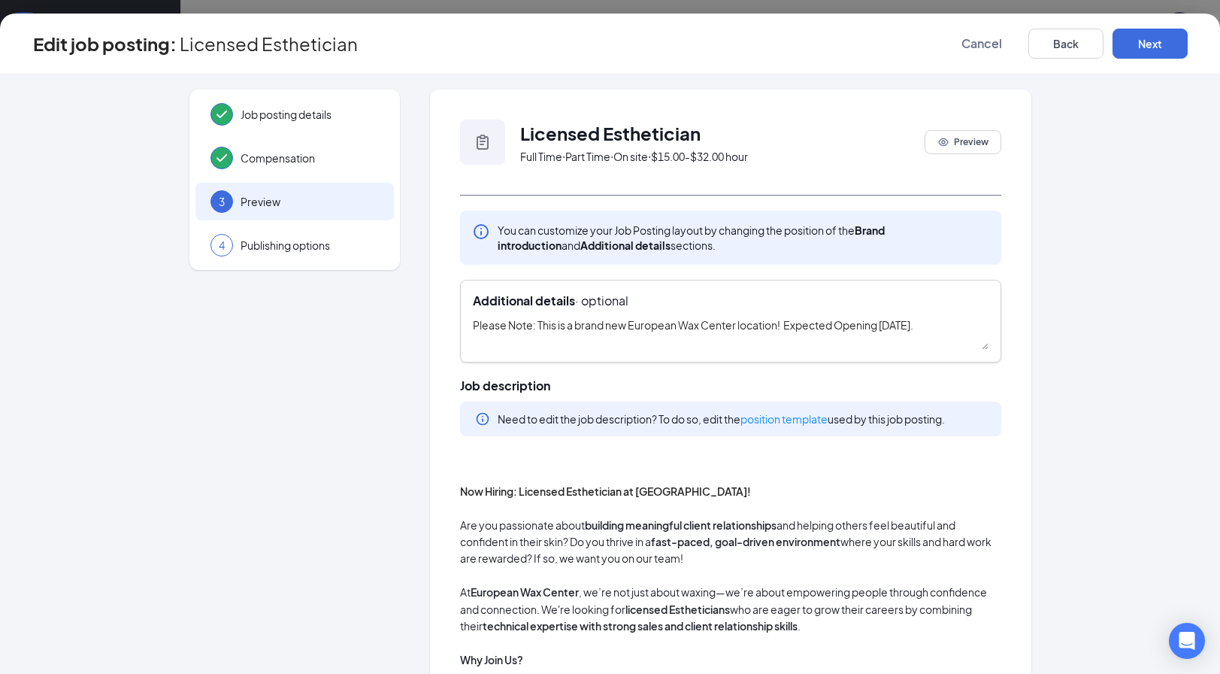
drag, startPoint x: 973, startPoint y: 325, endPoint x: 502, endPoint y: 322, distance: 470.6
click at [502, 322] on textarea "Please Note: This is a brand new European Wax Center location! Expected Opening…" at bounding box center [731, 332] width 516 height 33
type textarea "P"
type textarea "Now Open!"
click at [1169, 38] on button "Next" at bounding box center [1149, 44] width 75 height 30
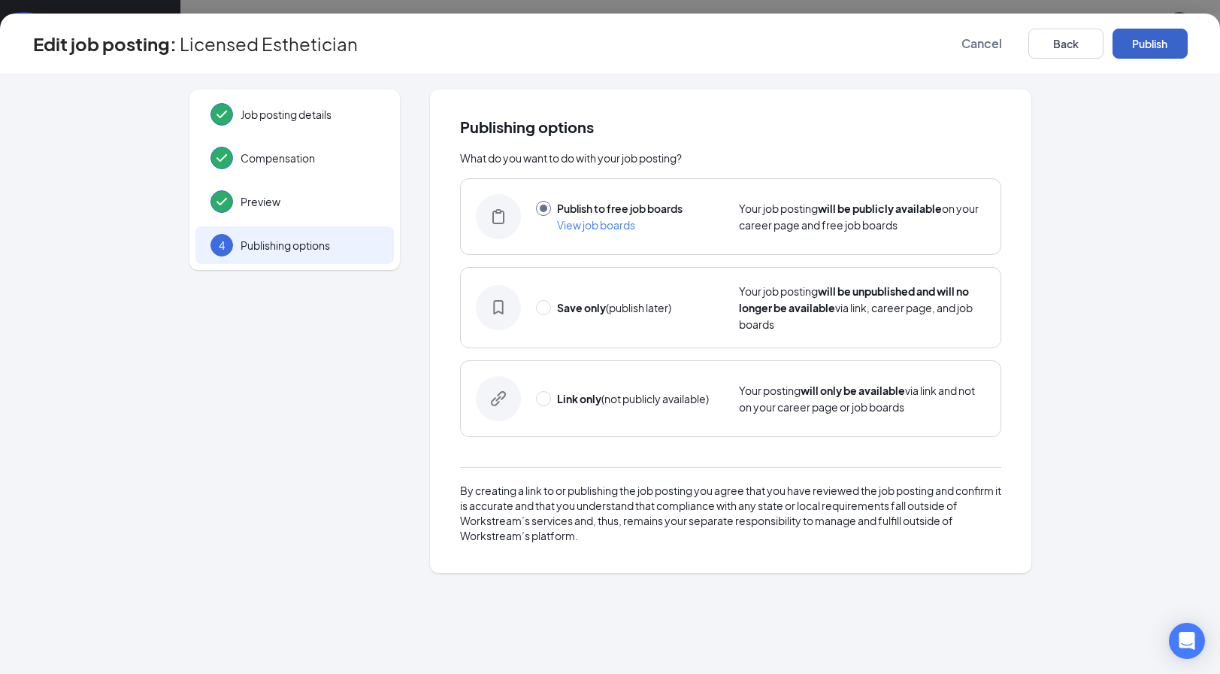
click at [1169, 38] on button "Publish" at bounding box center [1149, 44] width 75 height 30
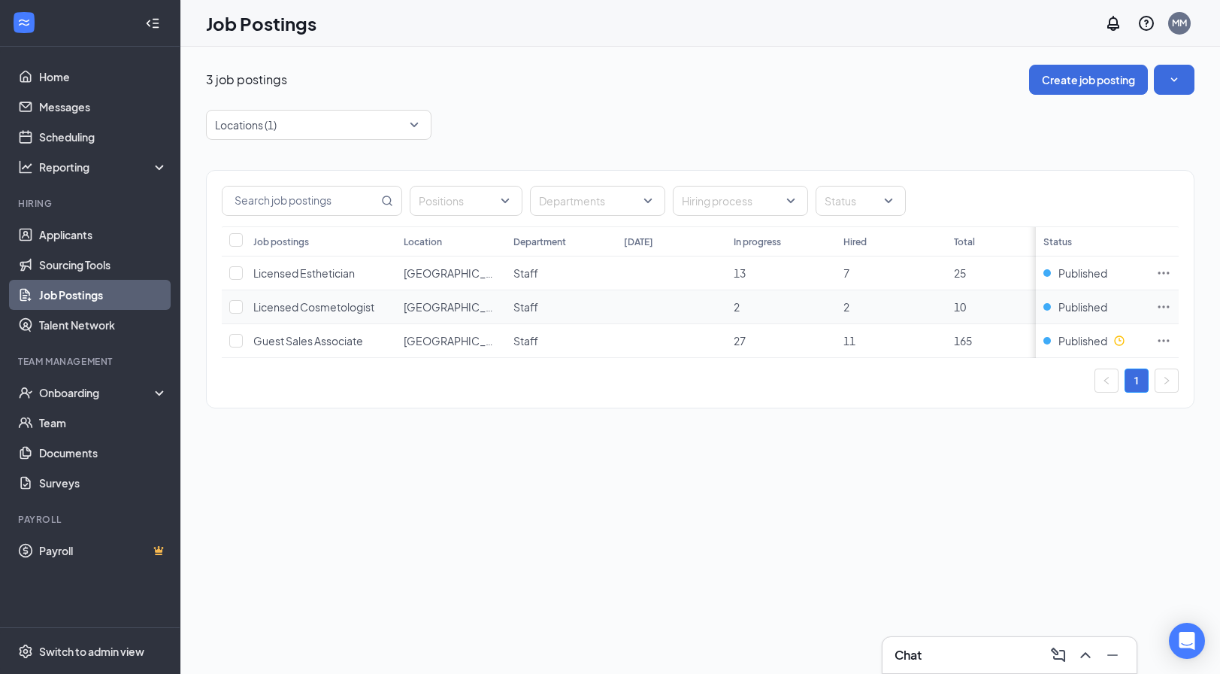
click at [1173, 310] on td at bounding box center [1164, 307] width 30 height 34
click at [1161, 304] on icon "Ellipses" at bounding box center [1163, 306] width 15 height 15
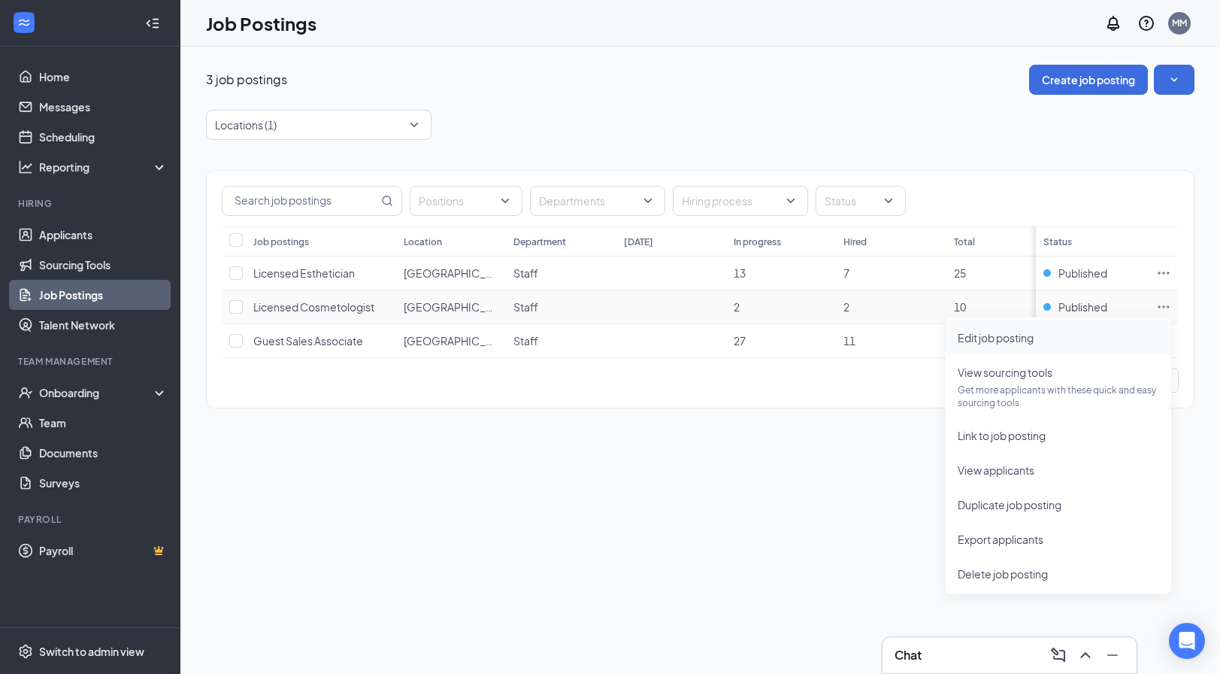
click at [1028, 345] on span "Edit job posting" at bounding box center [1058, 337] width 201 height 17
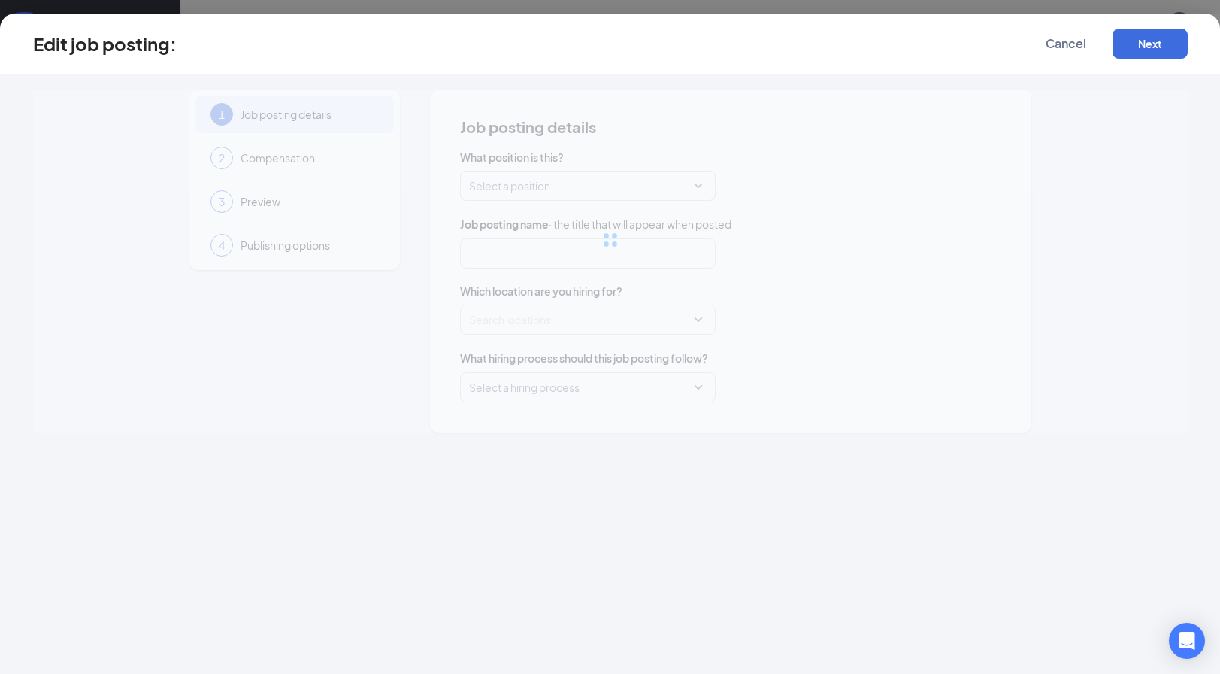
type input "Licensed Cosmetologist"
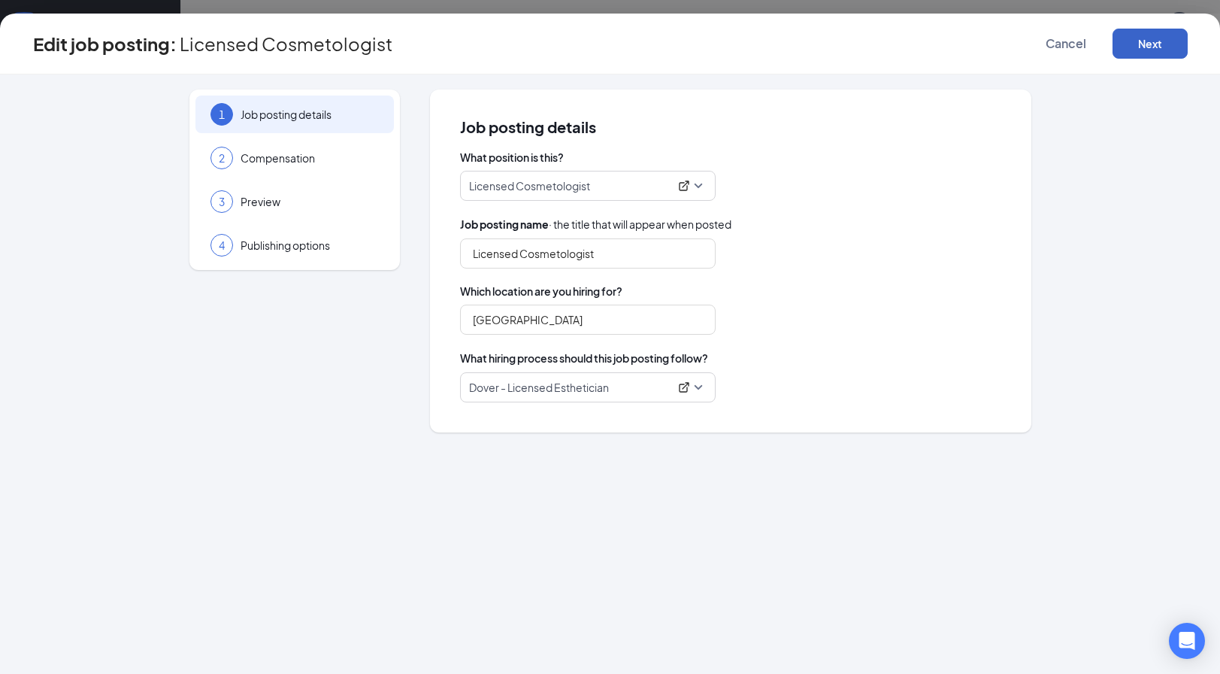
click at [1128, 50] on button "Next" at bounding box center [1149, 44] width 75 height 30
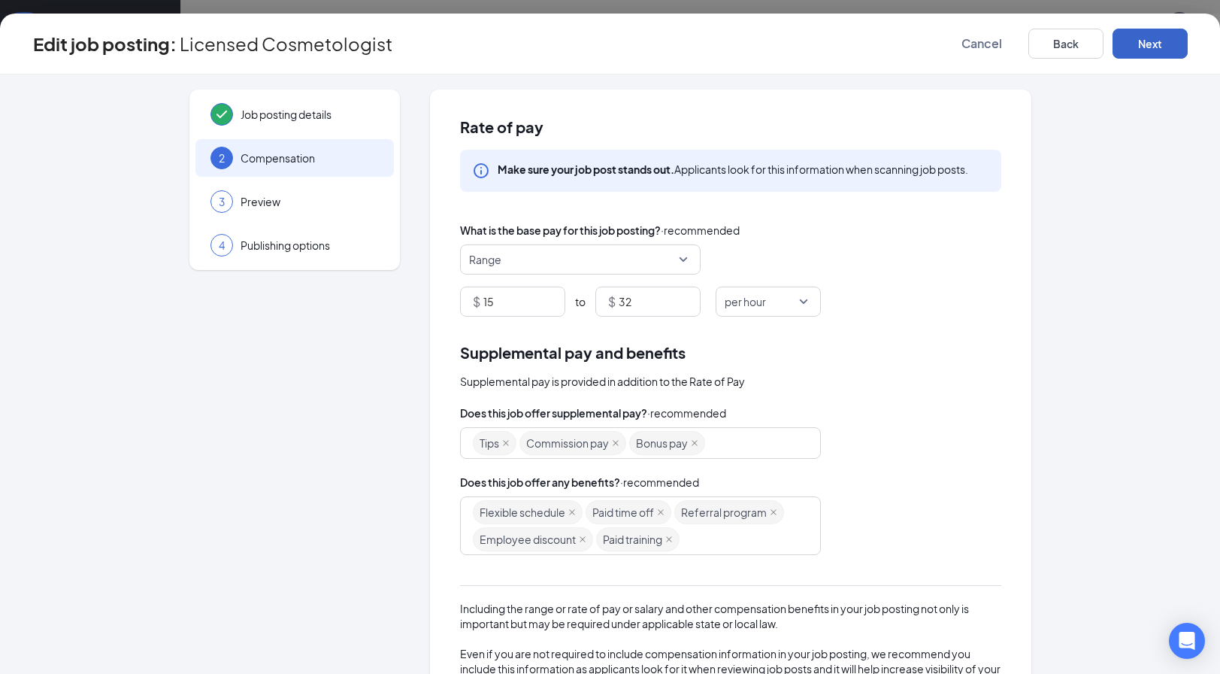
click at [1179, 38] on button "Next" at bounding box center [1149, 44] width 75 height 30
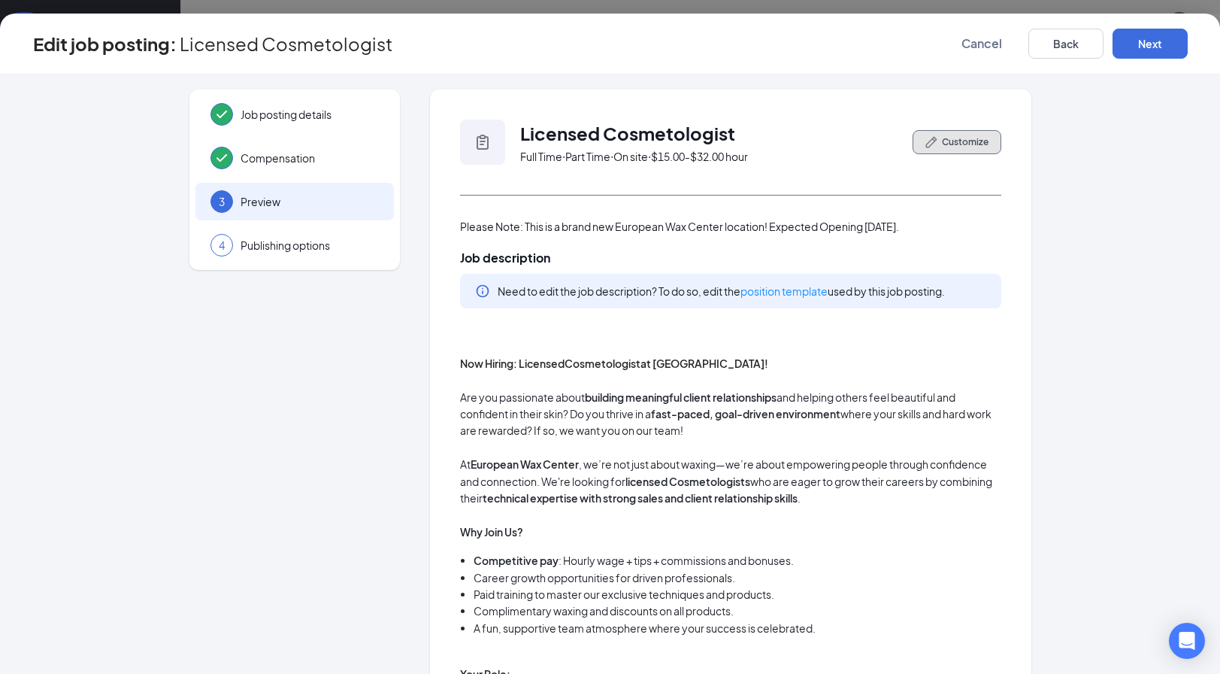
click at [958, 135] on span "Customize" at bounding box center [965, 142] width 47 height 14
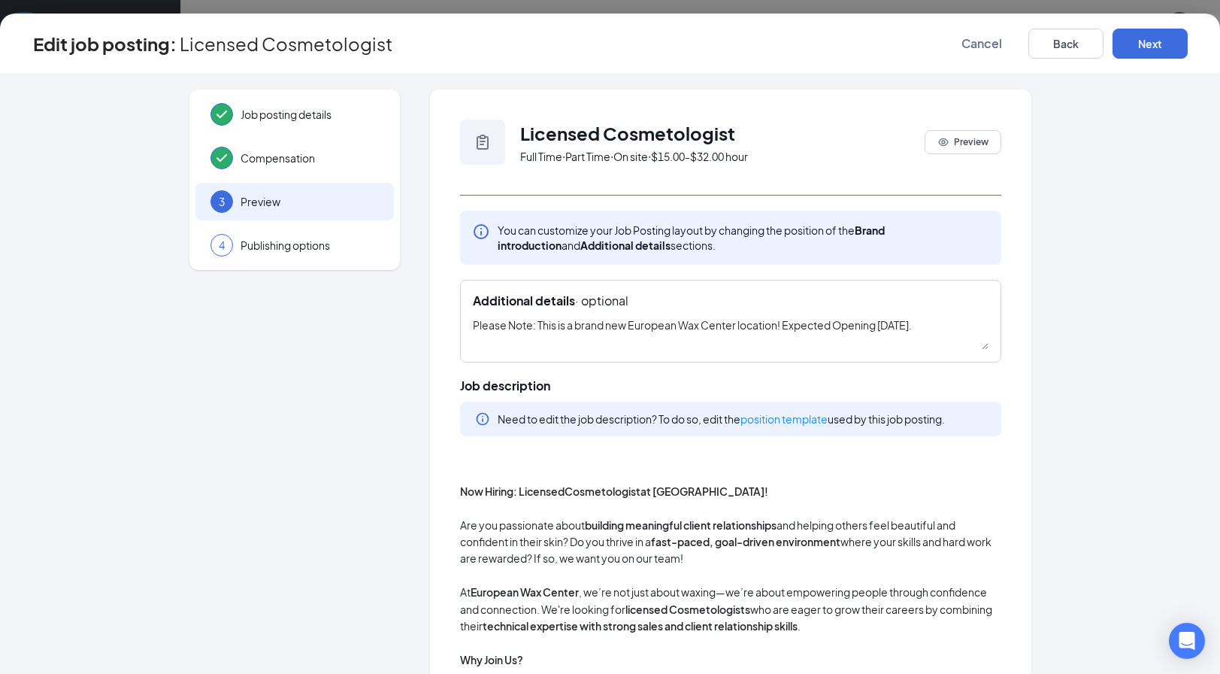
drag, startPoint x: 520, startPoint y: 327, endPoint x: 124, endPoint y: 264, distance: 401.1
type textarea "Now Open!"
click at [1156, 46] on button "Next" at bounding box center [1149, 44] width 75 height 30
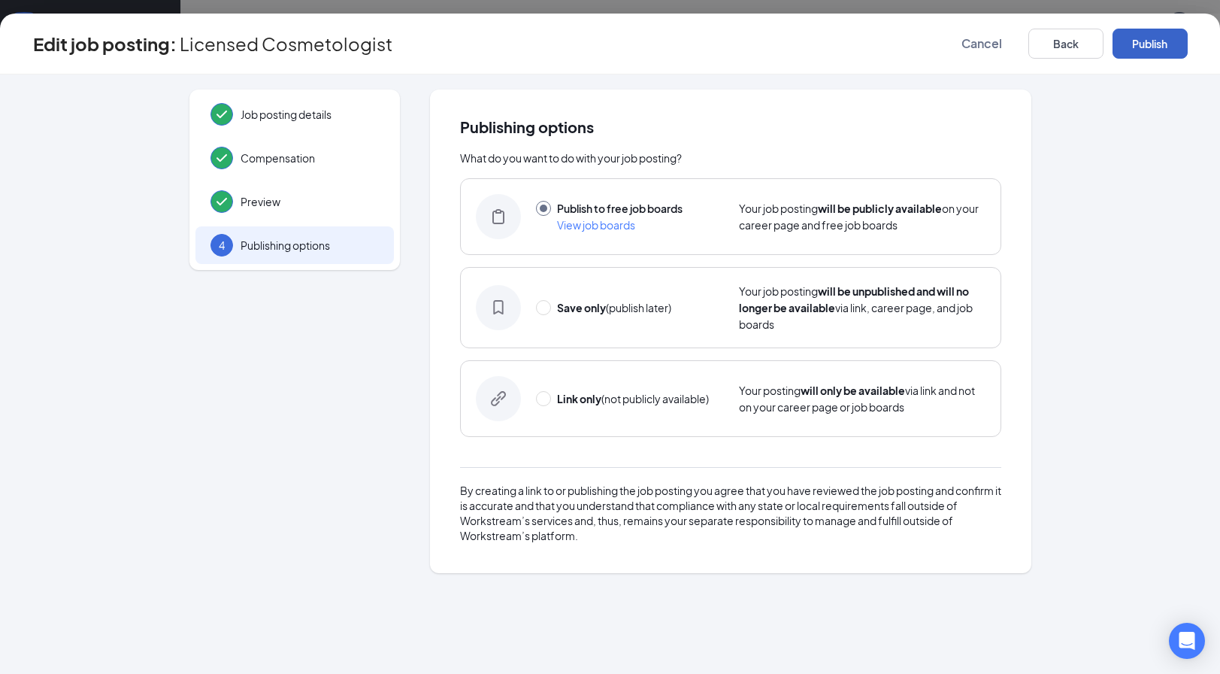
click at [1156, 45] on button "Publish" at bounding box center [1149, 44] width 75 height 30
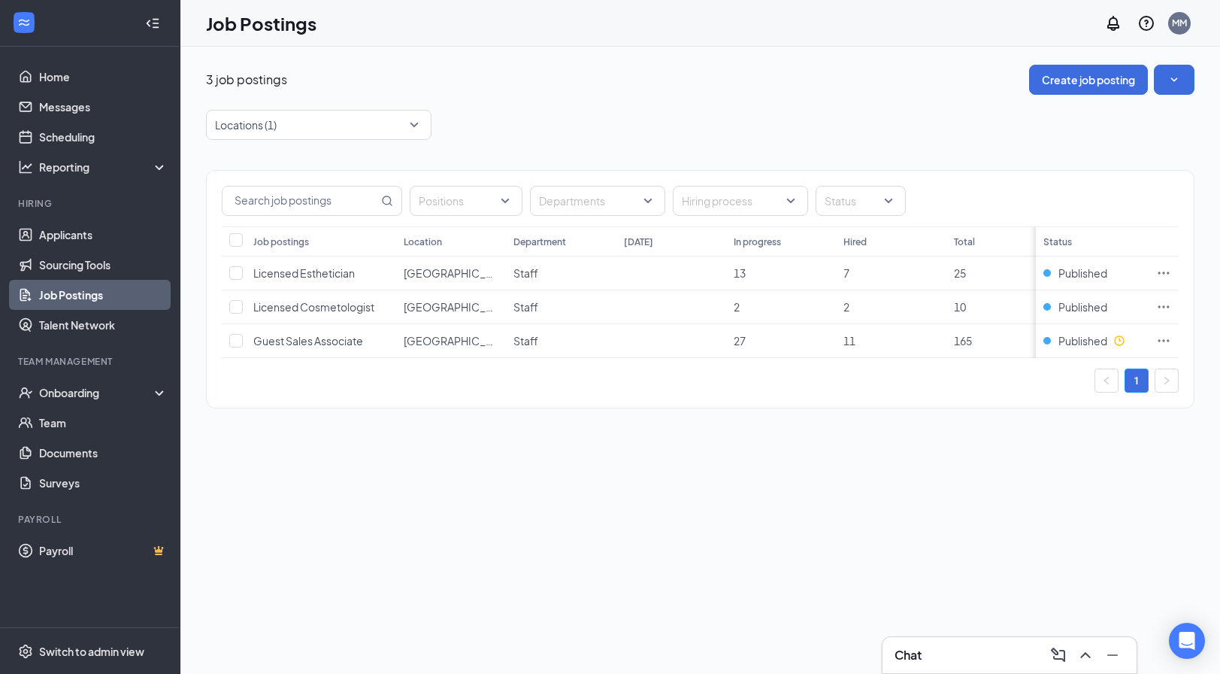
click at [749, 74] on div "3 job postings Create job posting" at bounding box center [700, 80] width 988 height 30
click at [75, 70] on link "Home" at bounding box center [103, 77] width 129 height 30
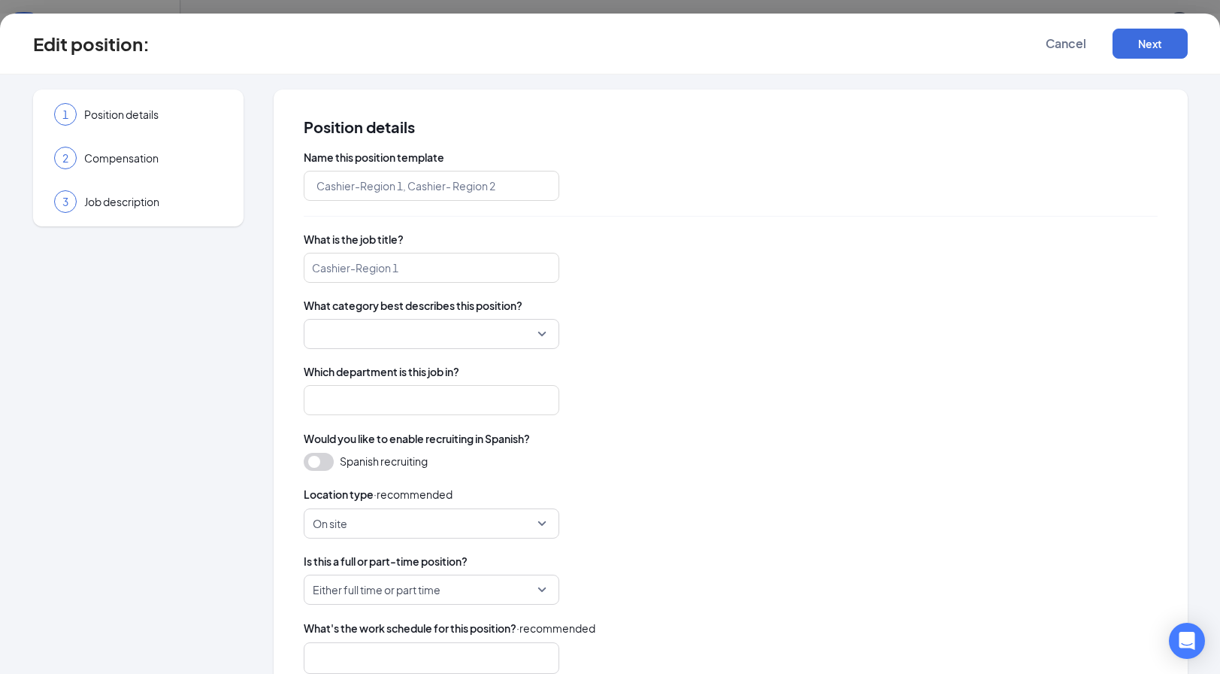
type input "Guest Service Associate"
type input "Guest Sales Associate"
type input "Staff"
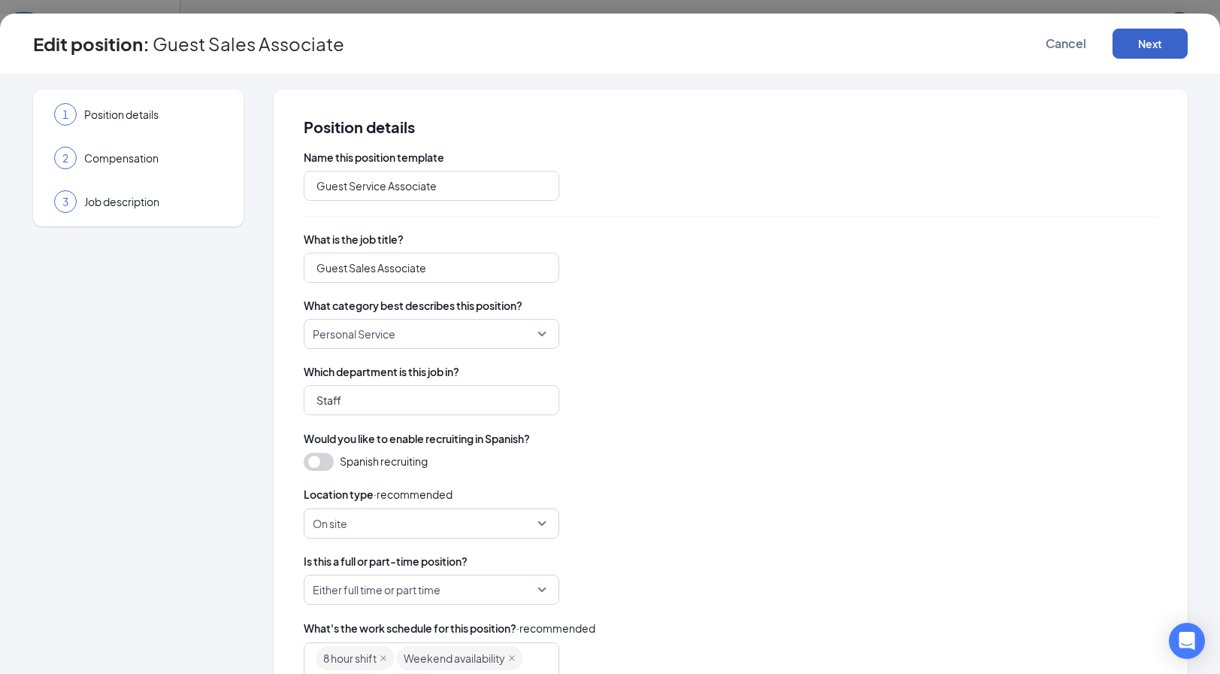
click at [1140, 52] on button "Next" at bounding box center [1149, 44] width 75 height 30
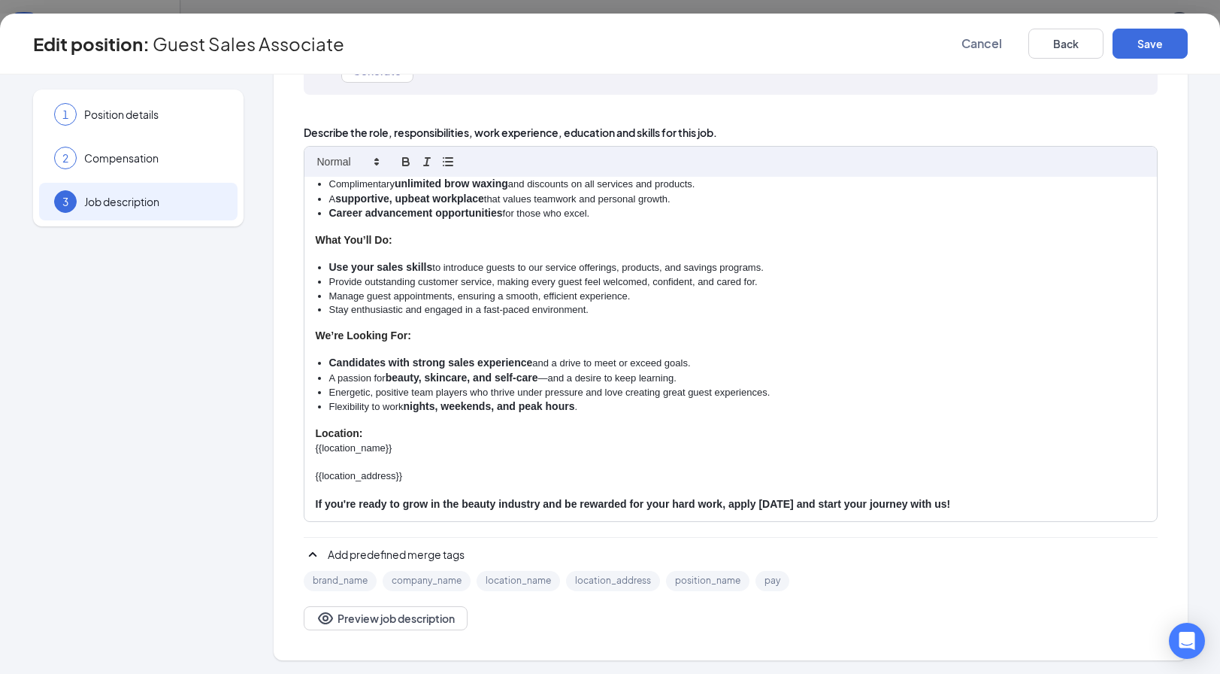
scroll to position [194, 0]
click at [955, 498] on p "If you're ready to grow in the beauty industry and be rewarded for your hard wo…" at bounding box center [731, 502] width 830 height 15
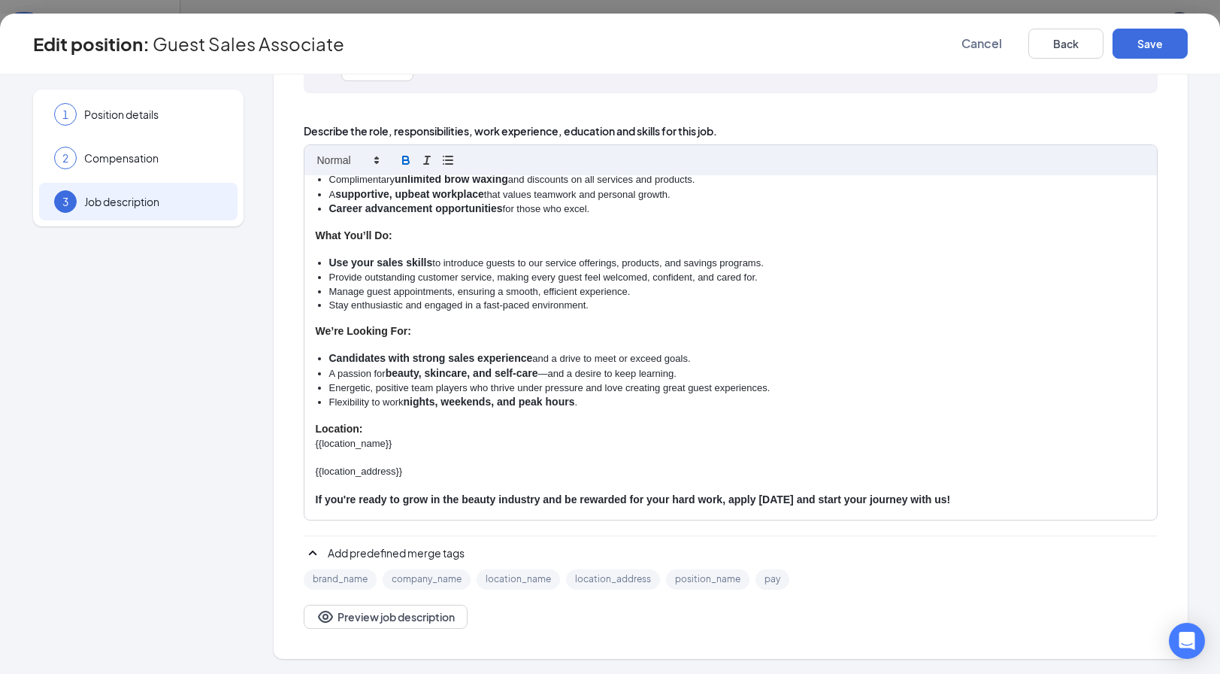
scroll to position [192, 0]
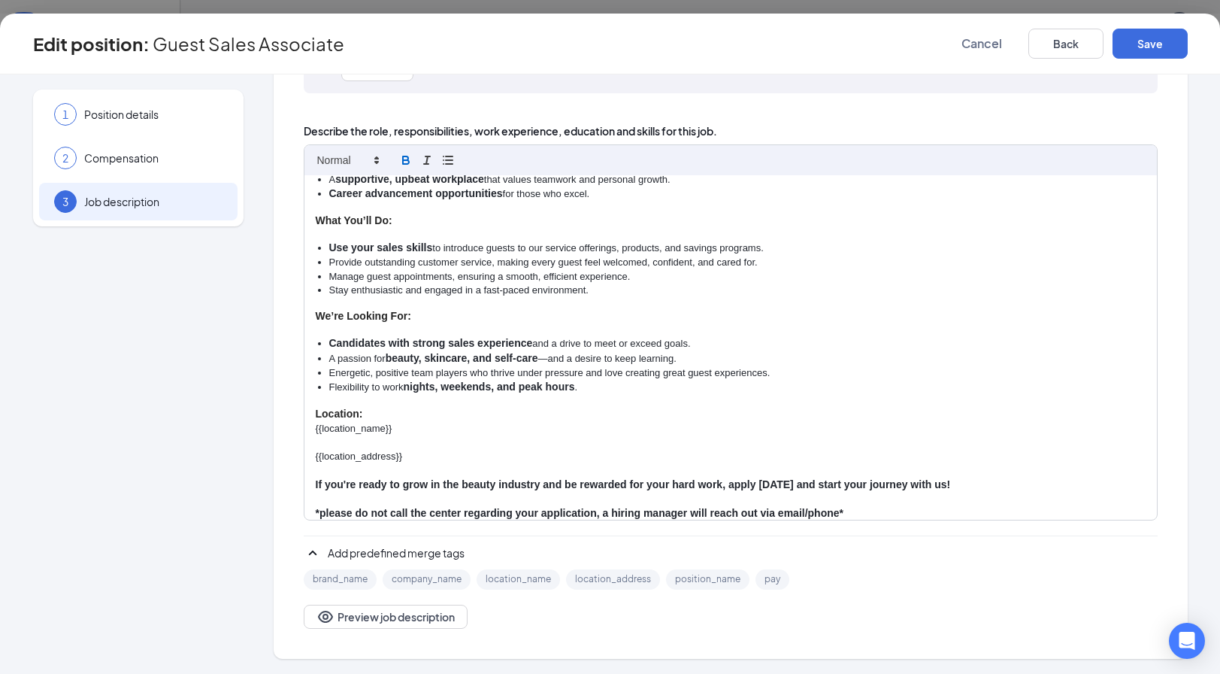
click at [719, 510] on strong "*please do not call the center regarding your application, a hiring manager wil…" at bounding box center [580, 513] width 528 height 12
click at [401, 151] on button "button" at bounding box center [405, 160] width 21 height 18
click at [428, 162] on icon "button" at bounding box center [427, 160] width 14 height 14
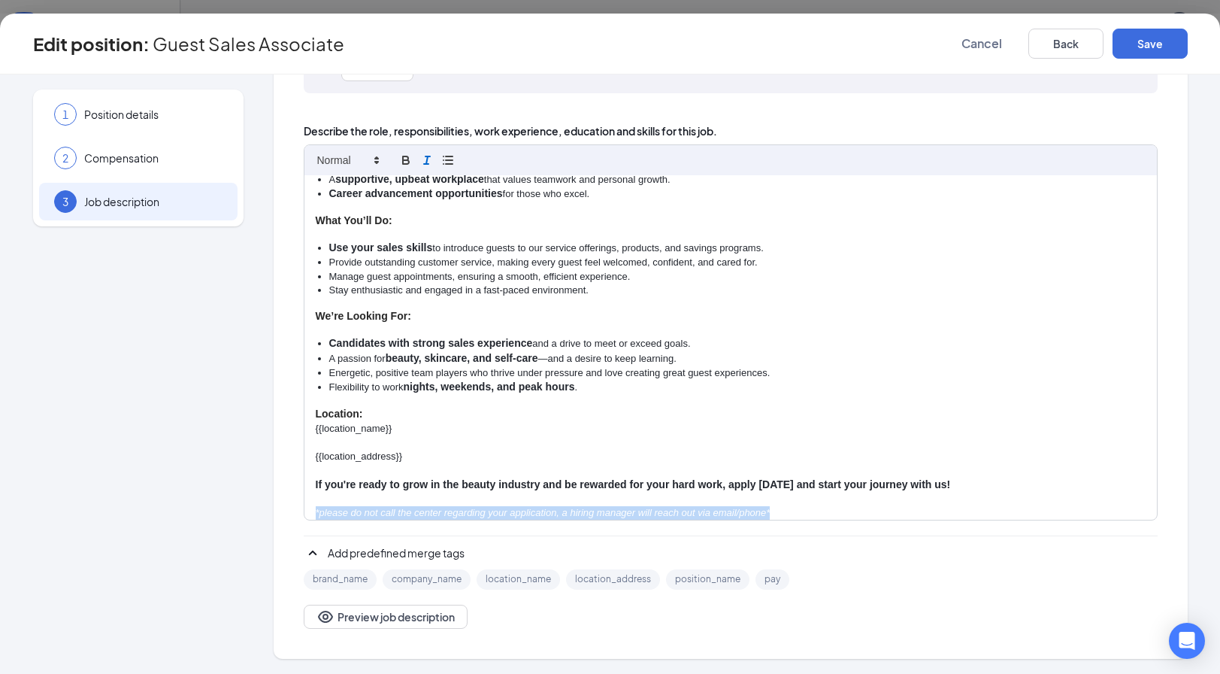
click at [782, 506] on p "*please do not call the center regarding your application, a hiring manager wil…" at bounding box center [731, 513] width 830 height 14
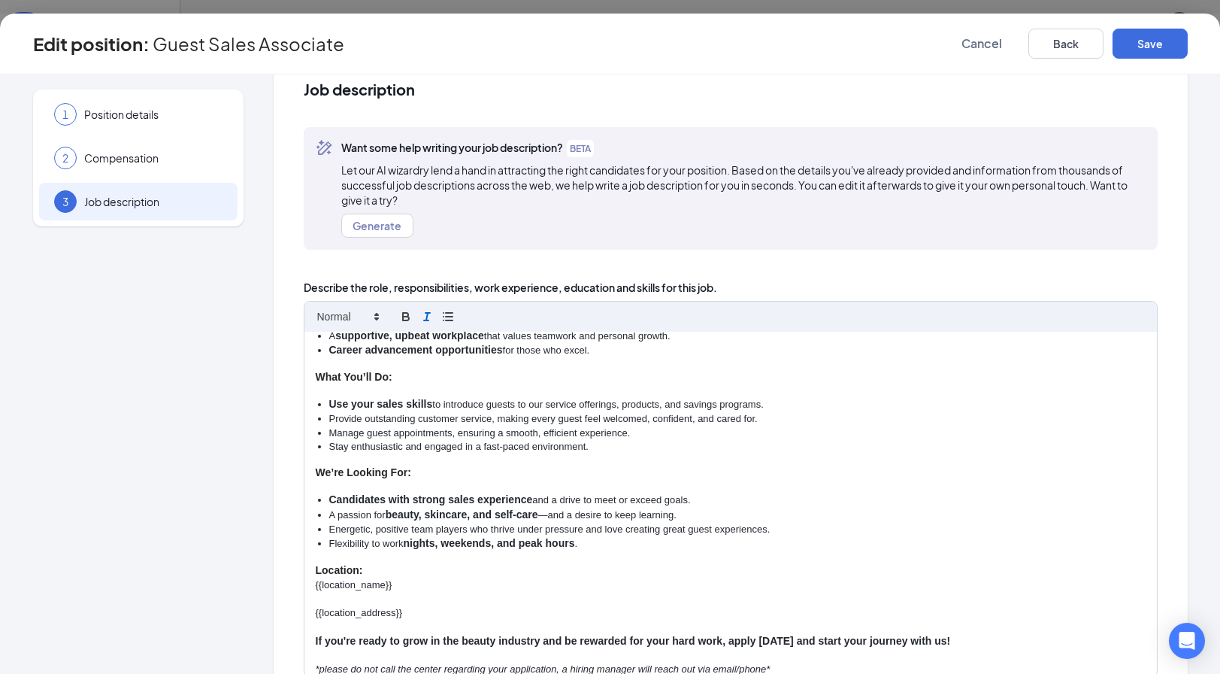
scroll to position [0, 0]
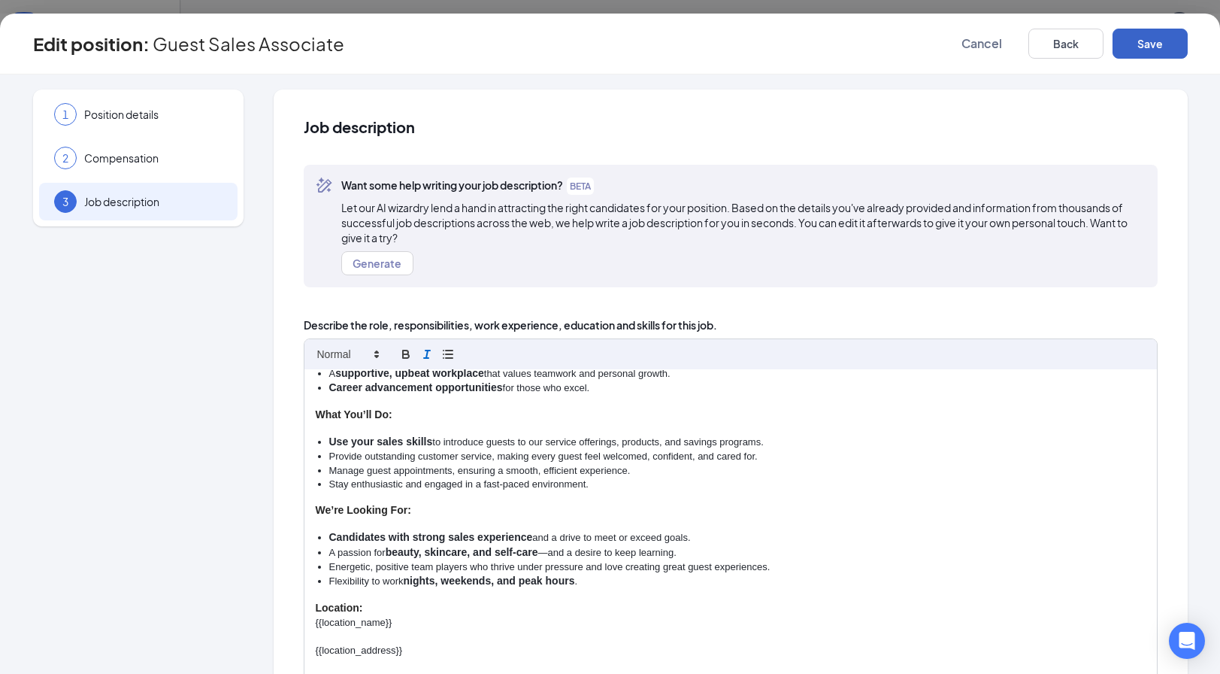
click at [1170, 34] on button "Save" at bounding box center [1149, 44] width 75 height 30
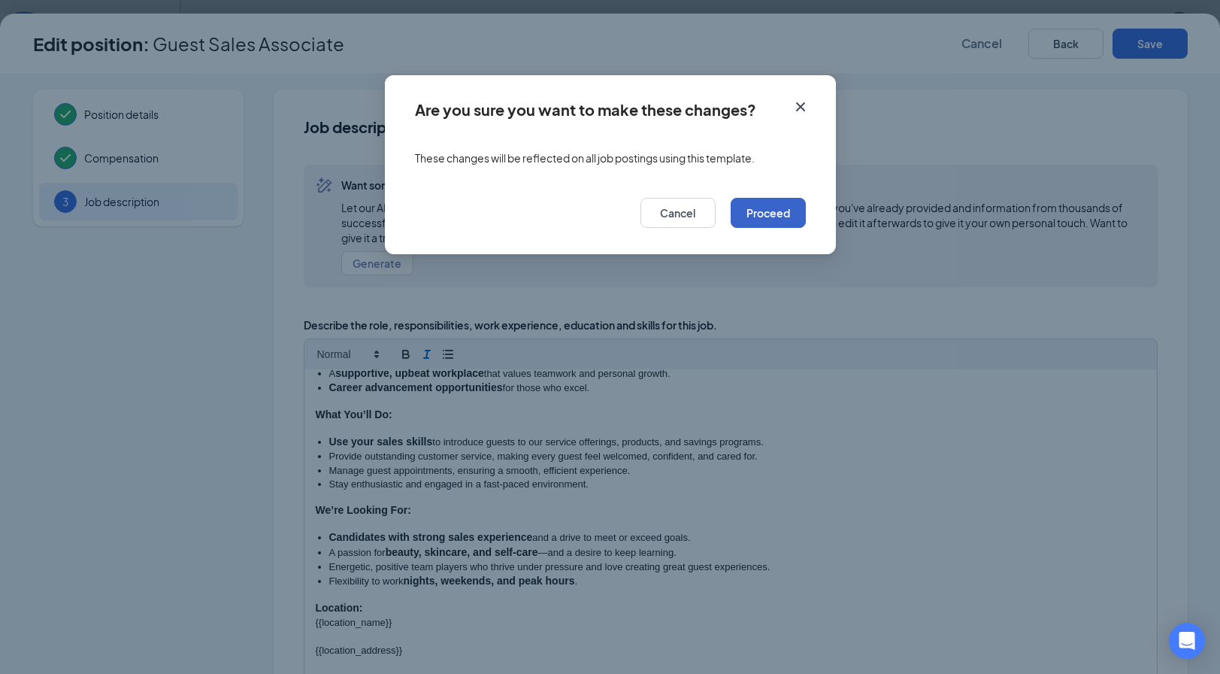
click at [786, 212] on button "Proceed" at bounding box center [768, 213] width 75 height 30
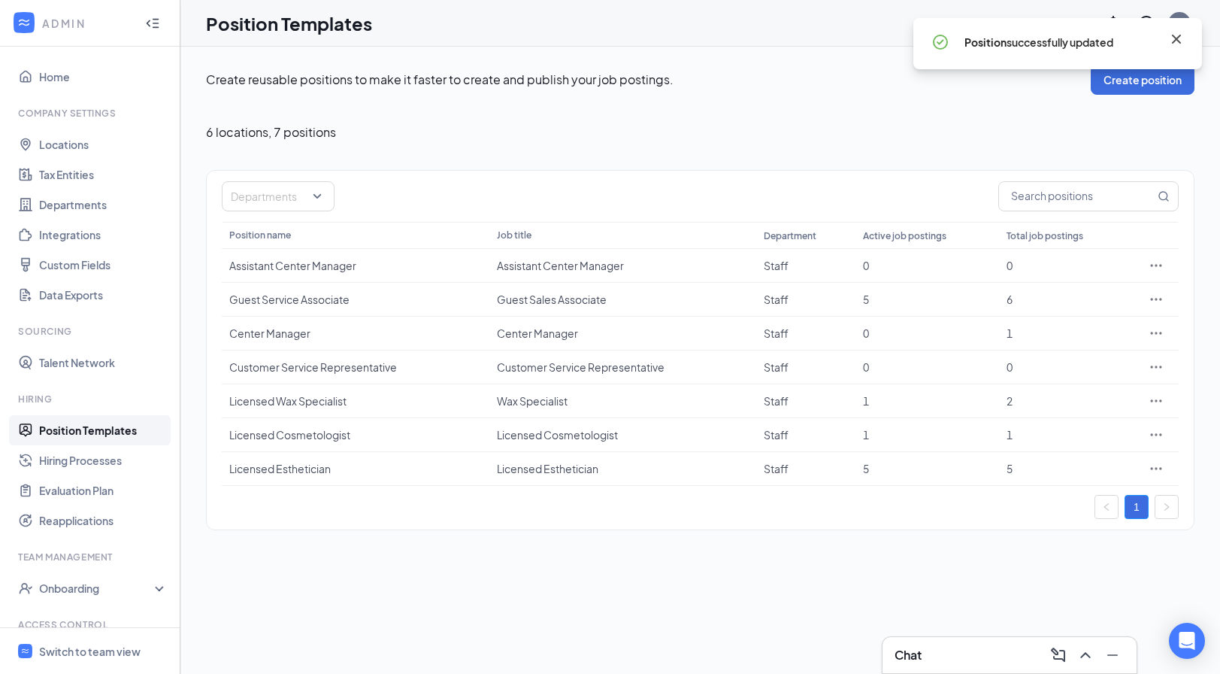
click at [1174, 35] on icon "Cross" at bounding box center [1176, 39] width 18 height 18
